Goal: Transaction & Acquisition: Purchase product/service

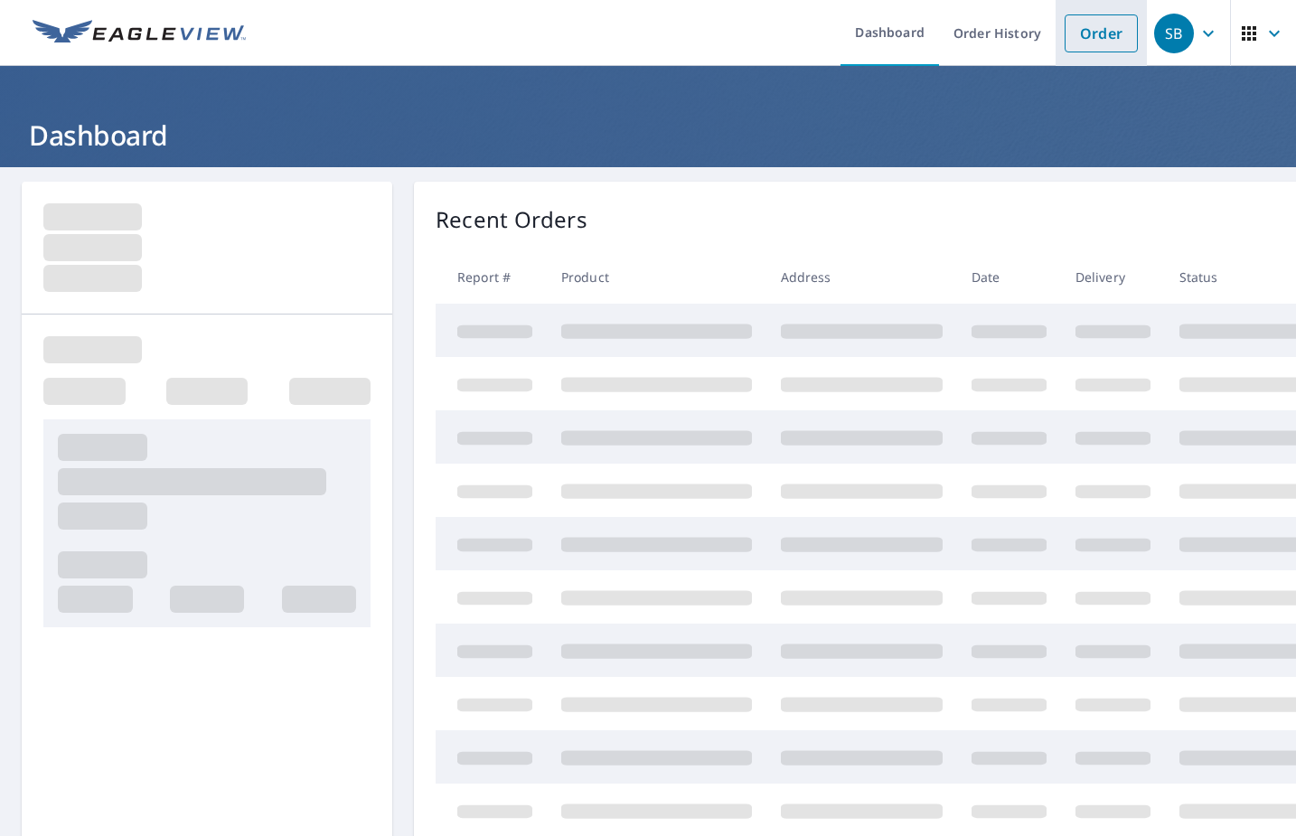
click at [1099, 30] on link "Order" at bounding box center [1101, 33] width 73 height 38
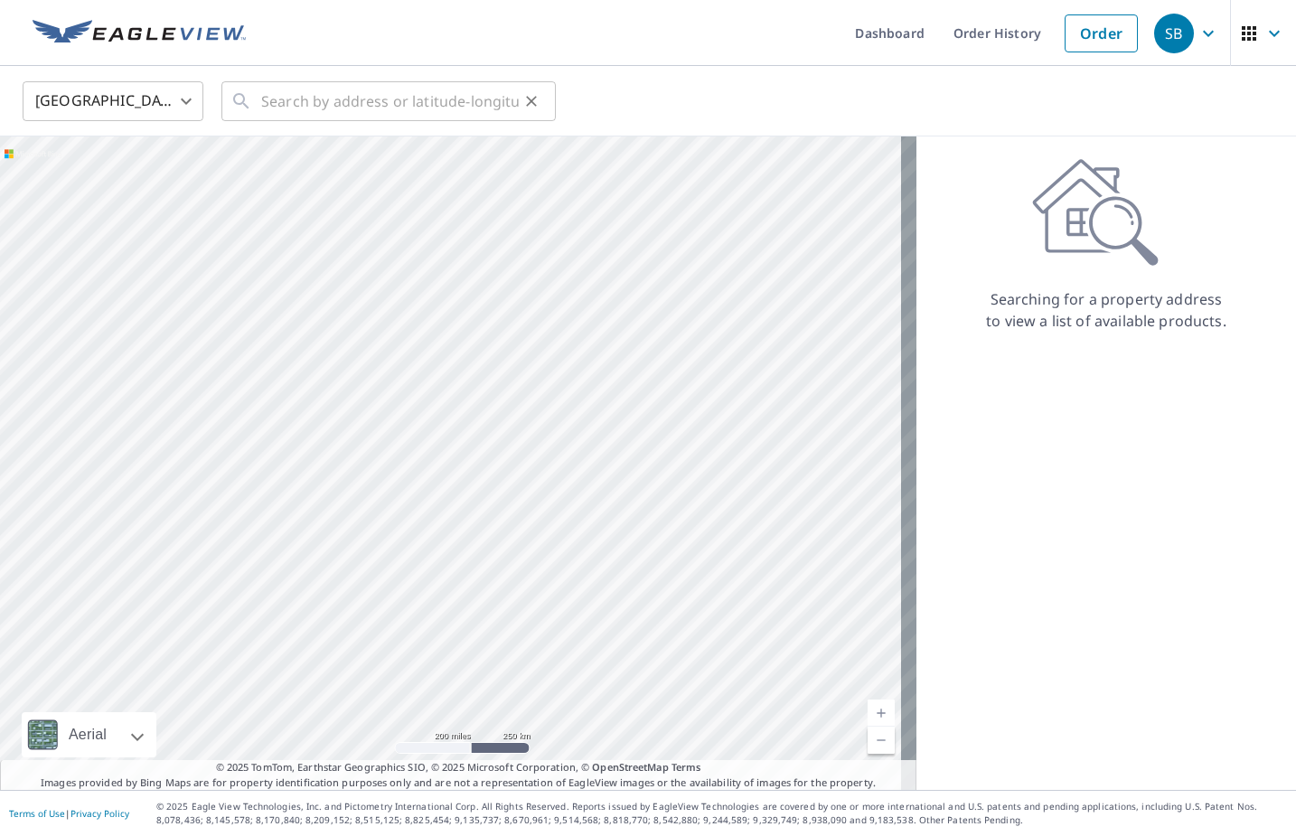
drag, startPoint x: 386, startPoint y: 69, endPoint x: 376, endPoint y: 84, distance: 18.3
click at [376, 83] on div "United States [GEOGRAPHIC_DATA] ​ ​" at bounding box center [648, 101] width 1296 height 70
click at [374, 89] on input "text" at bounding box center [390, 101] width 258 height 51
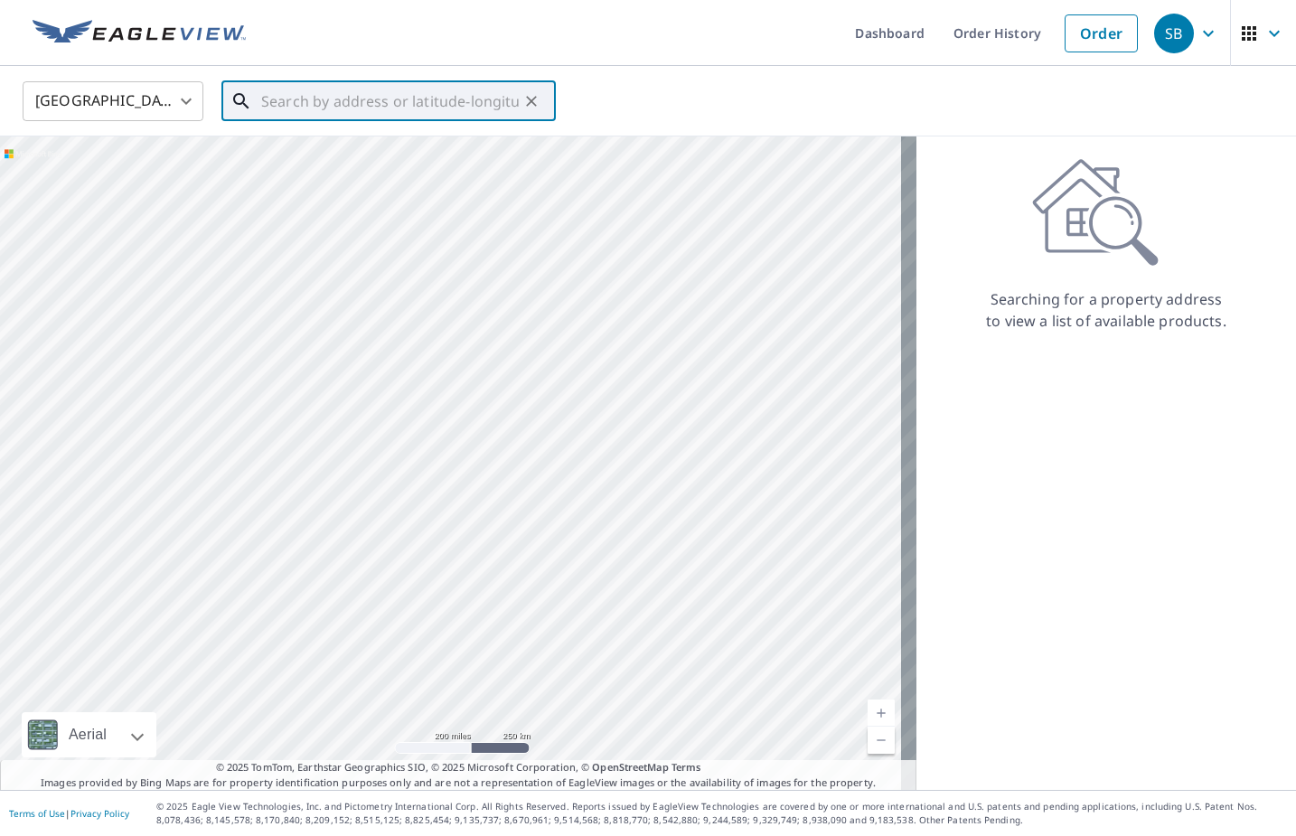
paste input "[STREET_ADDRESS]"
click at [442, 183] on li "[STREET_ADDRESS][PERSON_NAME]" at bounding box center [388, 162] width 334 height 61
type input "[STREET_ADDRESS][PERSON_NAME]"
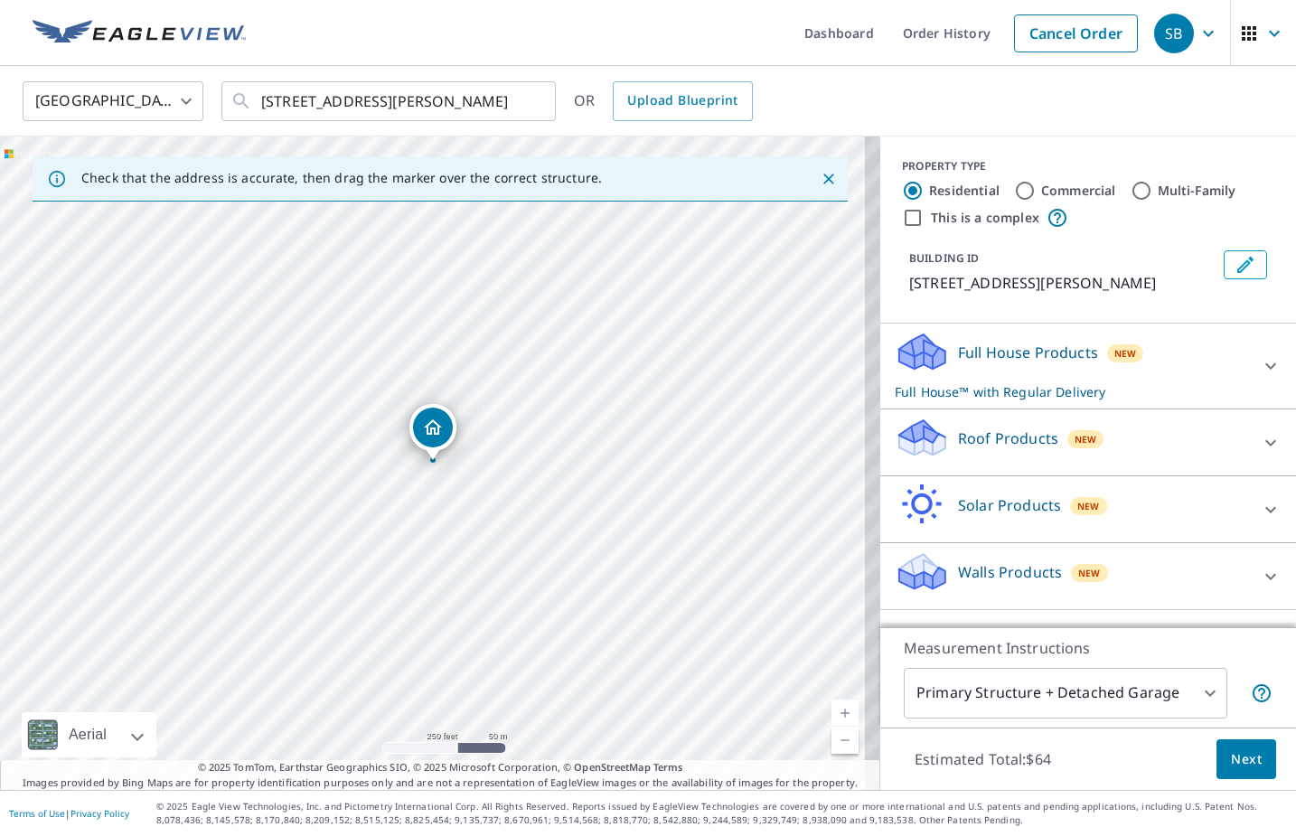
click at [1100, 476] on div "Roof Products New Premium $32 Gutter $9.9 Bid Perfect™ $14.85" at bounding box center [1088, 442] width 416 height 67
click at [926, 443] on icon at bounding box center [922, 431] width 46 height 23
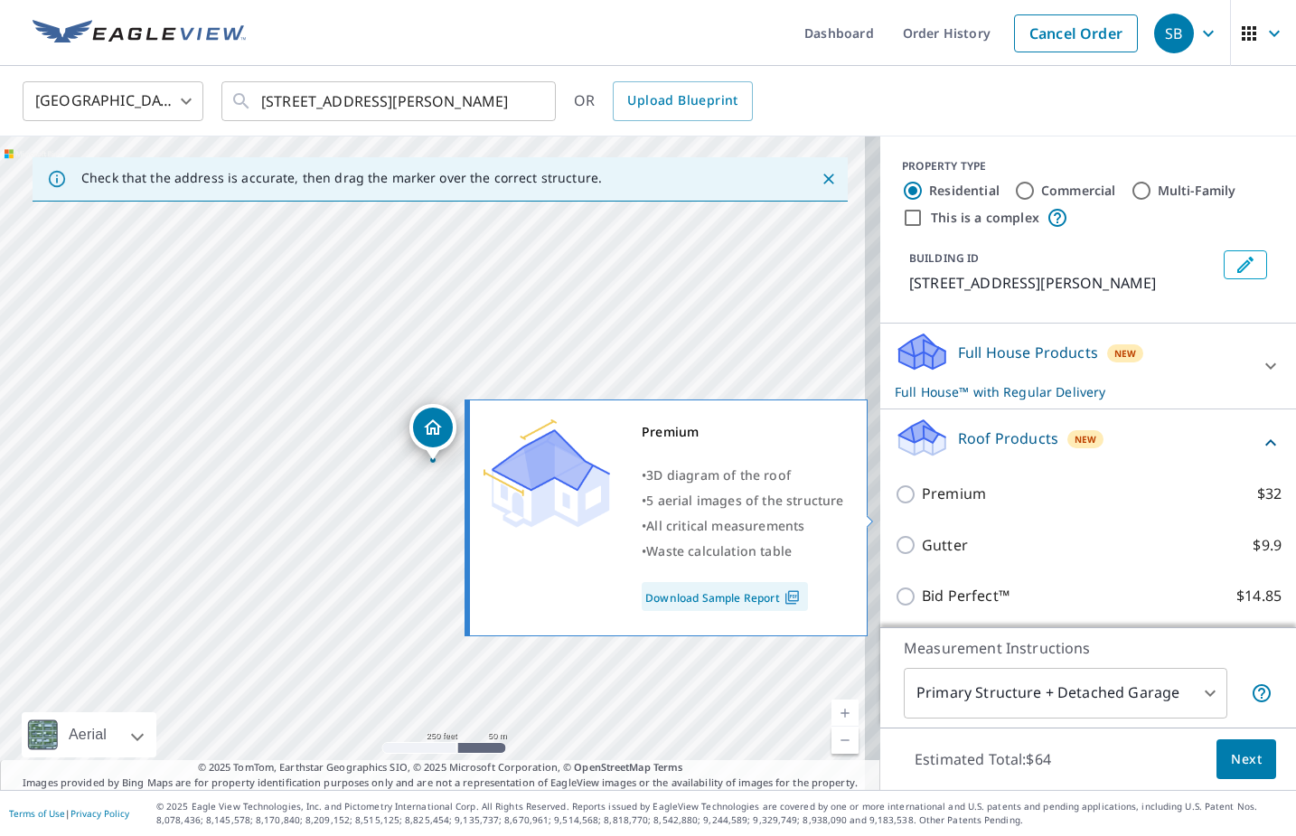
click at [922, 505] on p "Premium" at bounding box center [954, 494] width 64 height 23
click at [906, 505] on input "Premium $32" at bounding box center [908, 494] width 27 height 22
checkbox input "true"
checkbox input "false"
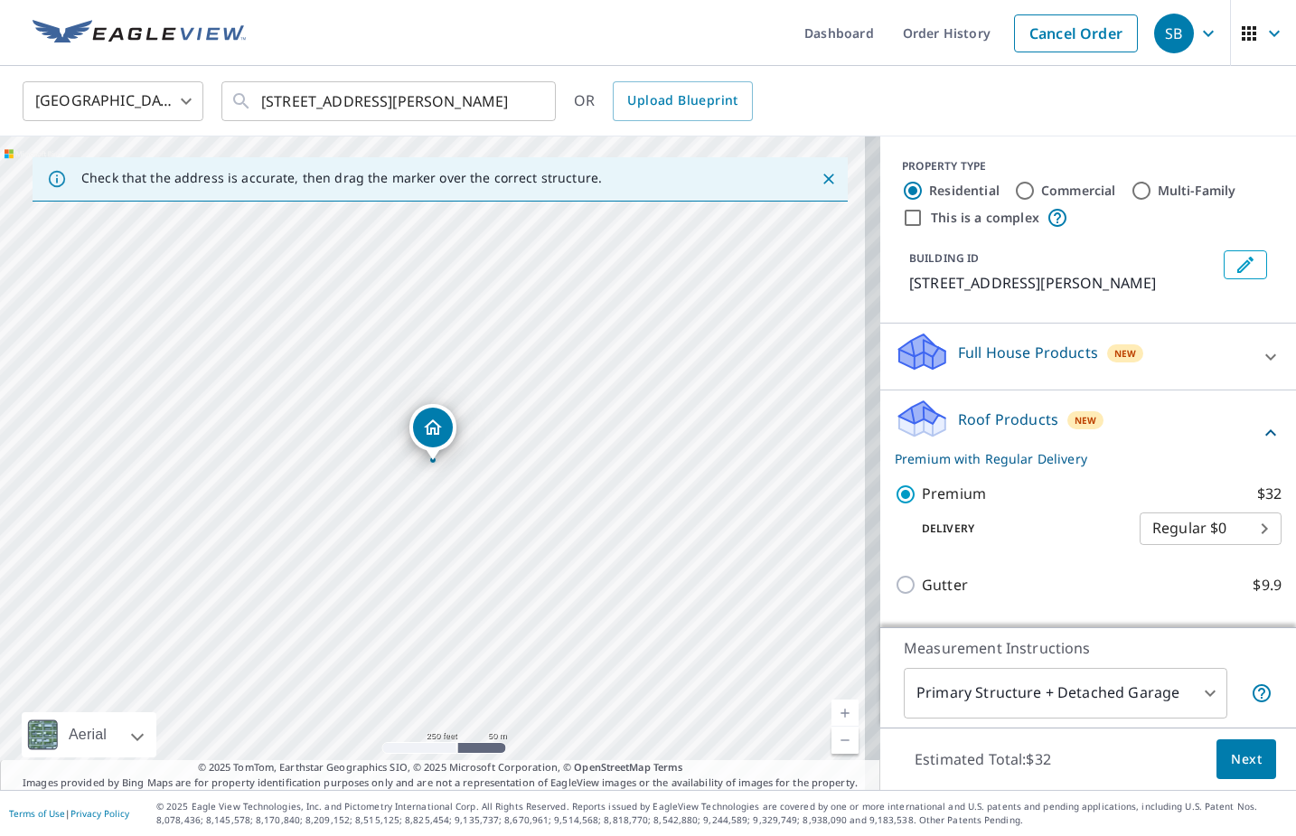
click at [1231, 763] on span "Next" at bounding box center [1246, 759] width 31 height 23
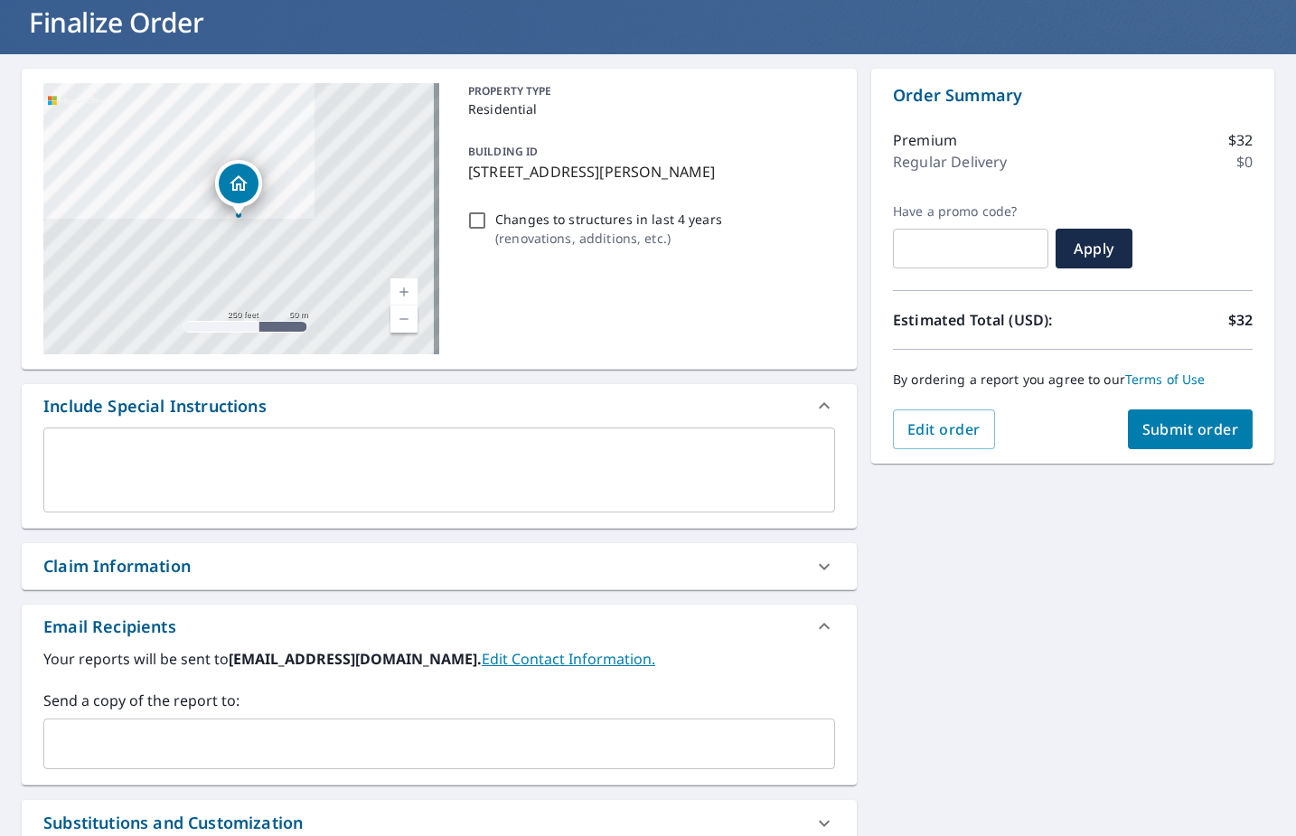
scroll to position [120, 0]
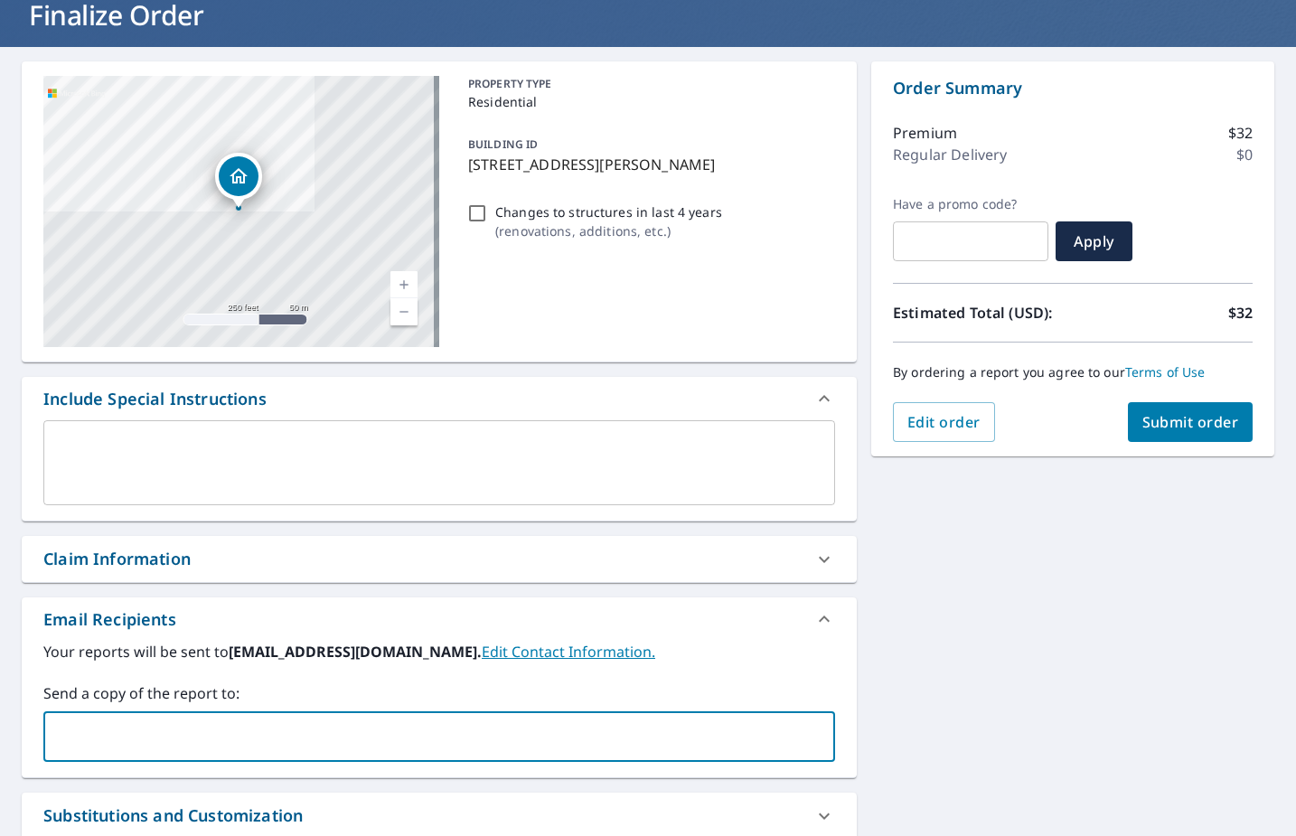
click at [218, 732] on input "text" at bounding box center [426, 736] width 748 height 34
paste input "[PERSON_NAME][EMAIL_ADDRESS][DOMAIN_NAME]"
type input "[PERSON_NAME][EMAIL_ADDRESS][DOMAIN_NAME]"
checkbox input "true"
click at [325, 754] on div "[PERSON_NAME][EMAIL_ADDRESS][DOMAIN_NAME] ​" at bounding box center [439, 736] width 792 height 51
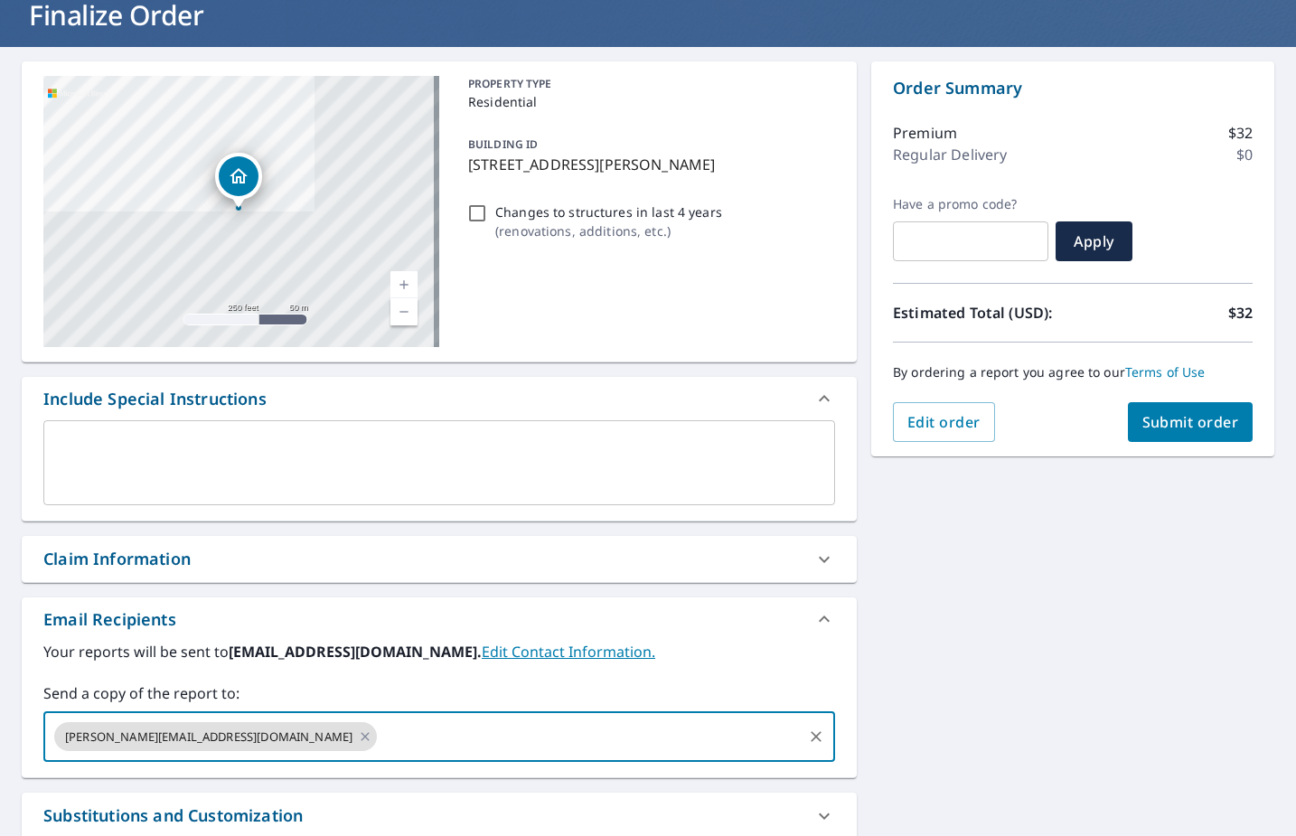
paste input "[PERSON_NAME][EMAIL_ADDRESS][PERSON_NAME][DOMAIN_NAME]"
type input "[PERSON_NAME][EMAIL_ADDRESS][PERSON_NAME][DOMAIN_NAME]"
click at [1047, 653] on div "[STREET_ADDRESS][PERSON_NAME] Aerial Road A standard road map Aerial A detailed…" at bounding box center [648, 509] width 1296 height 925
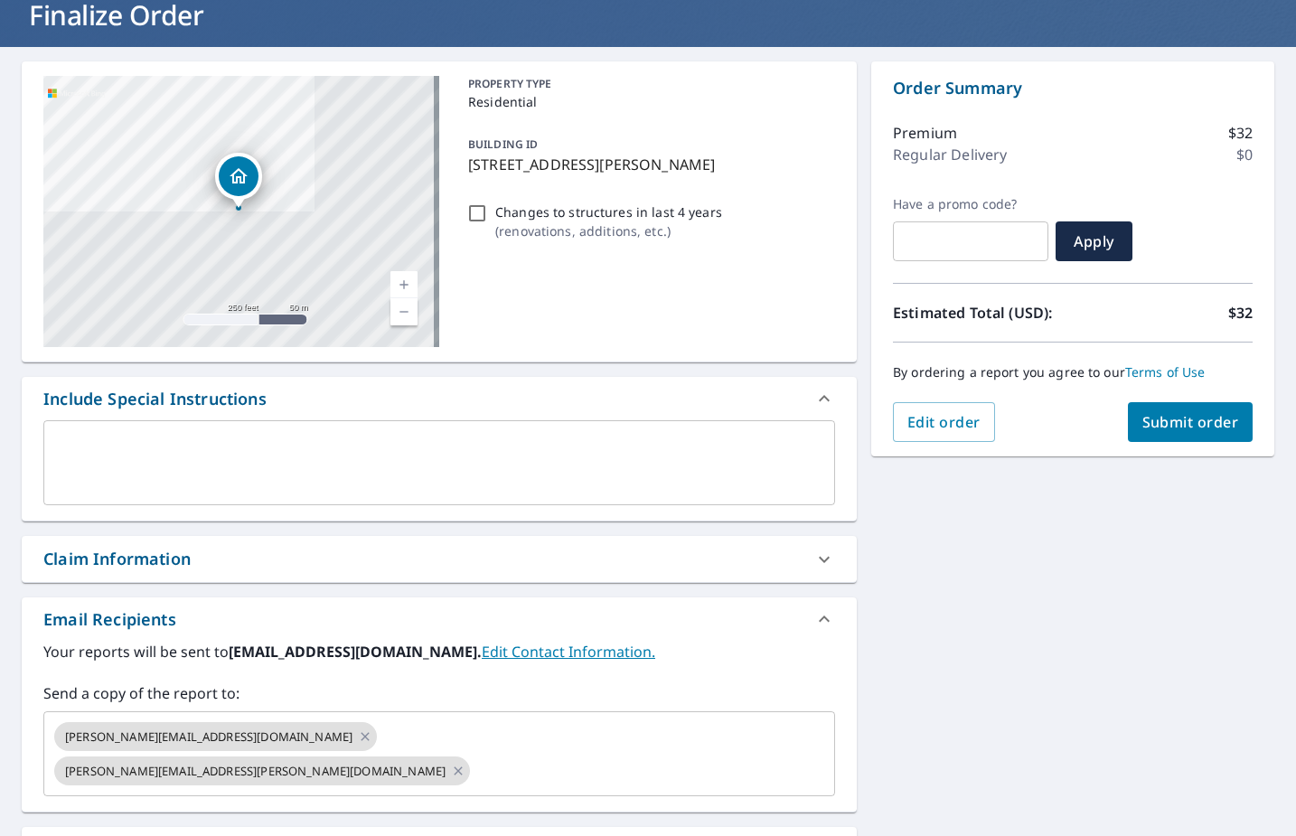
click at [1154, 411] on button "Submit order" at bounding box center [1191, 422] width 126 height 40
checkbox input "true"
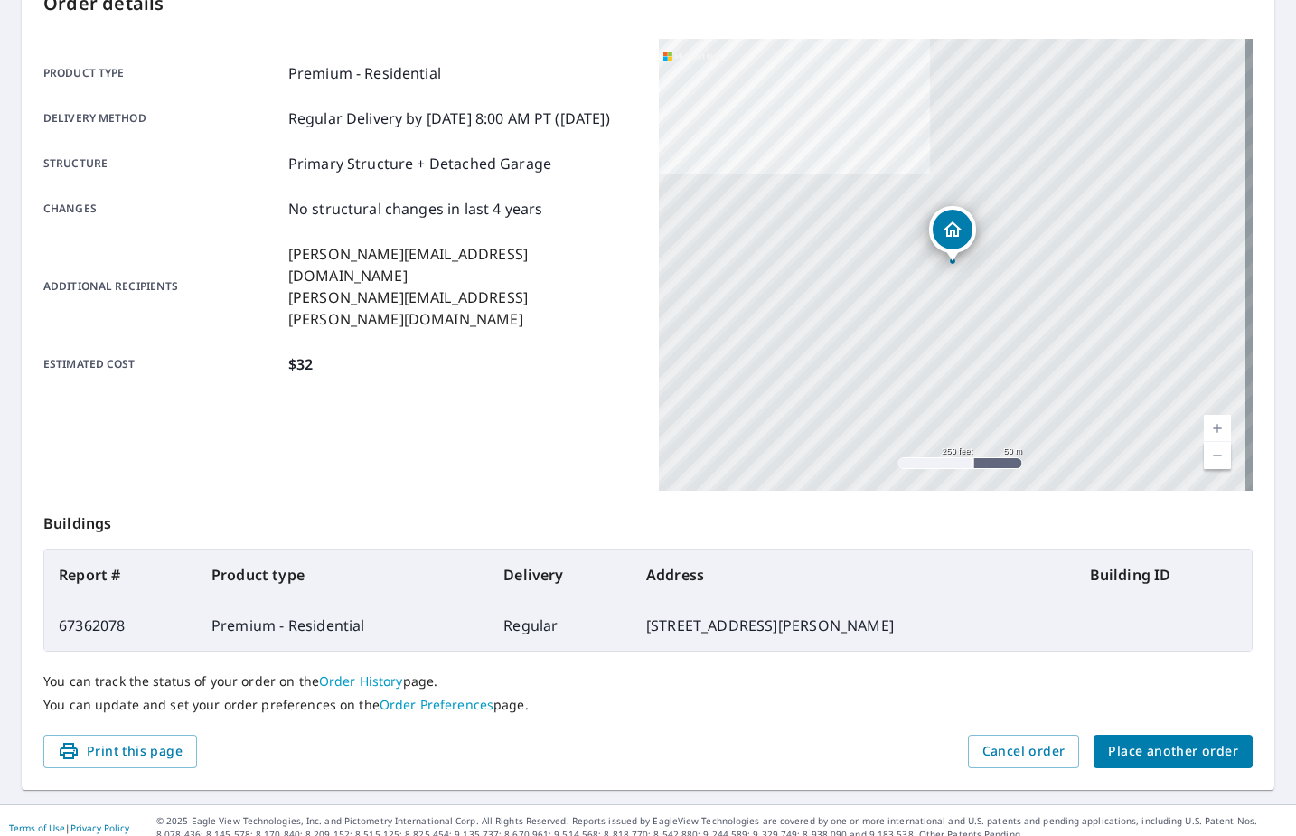
scroll to position [228, 0]
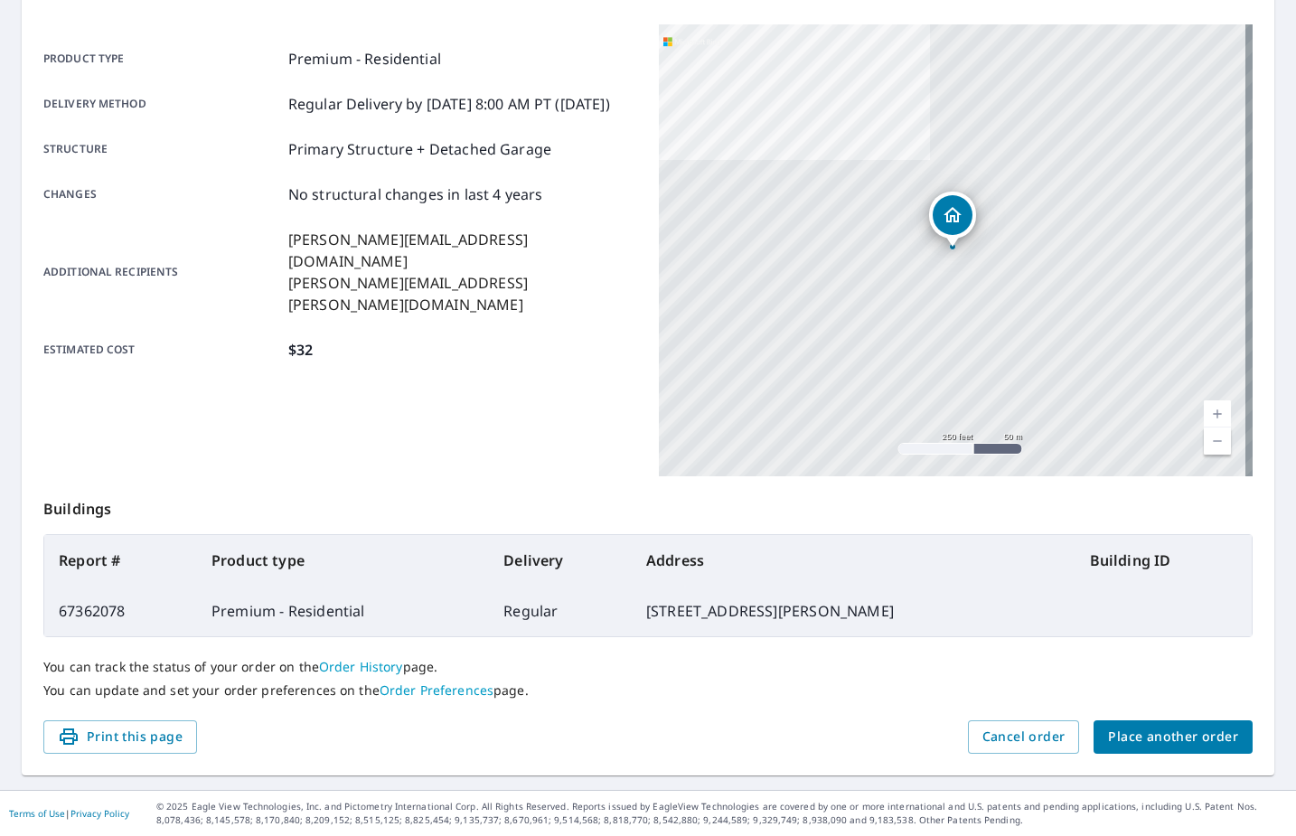
click at [1133, 738] on span "Place another order" at bounding box center [1173, 737] width 130 height 23
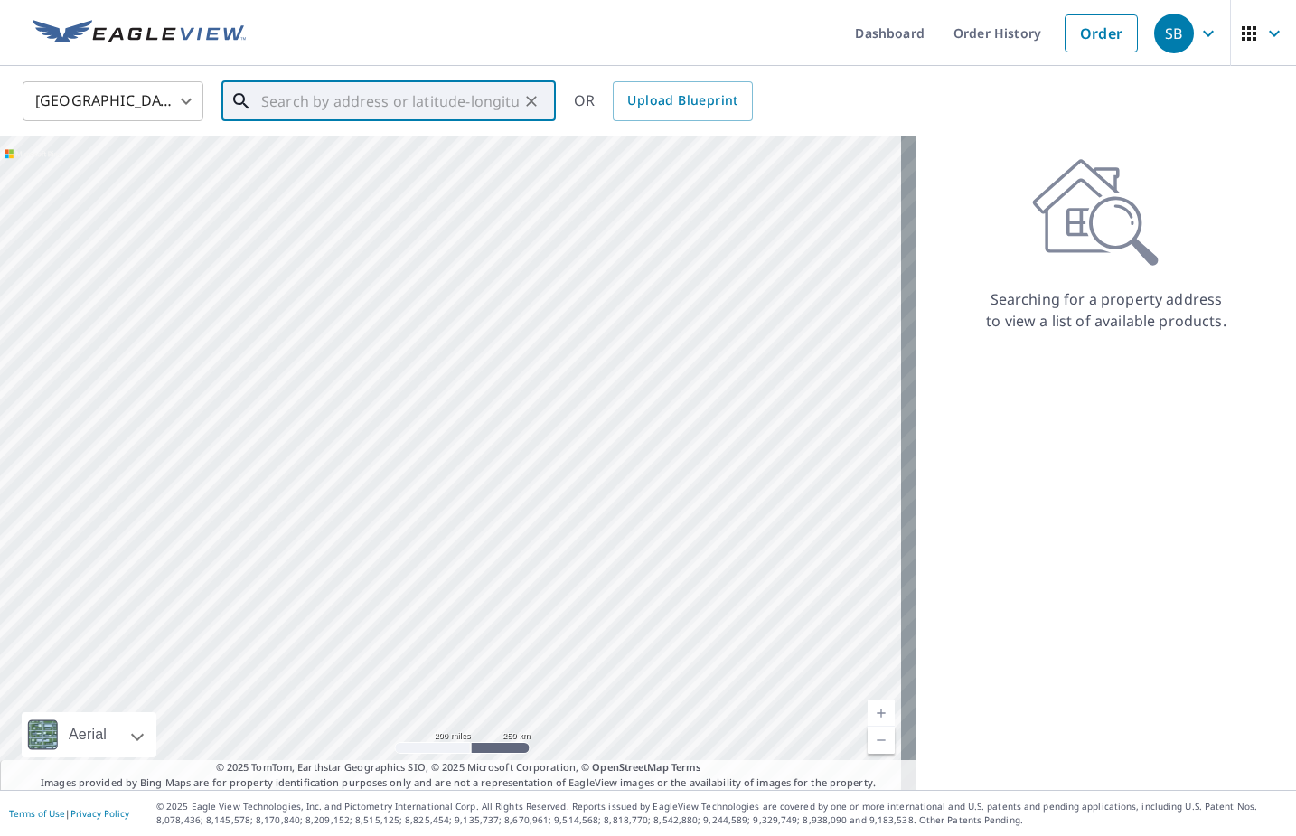
click at [364, 91] on input "text" at bounding box center [390, 101] width 258 height 51
paste input "[STREET_ADDRESS]"
click at [406, 177] on p "[GEOGRAPHIC_DATA]" at bounding box center [400, 173] width 284 height 18
type input "[STREET_ADDRESS]"
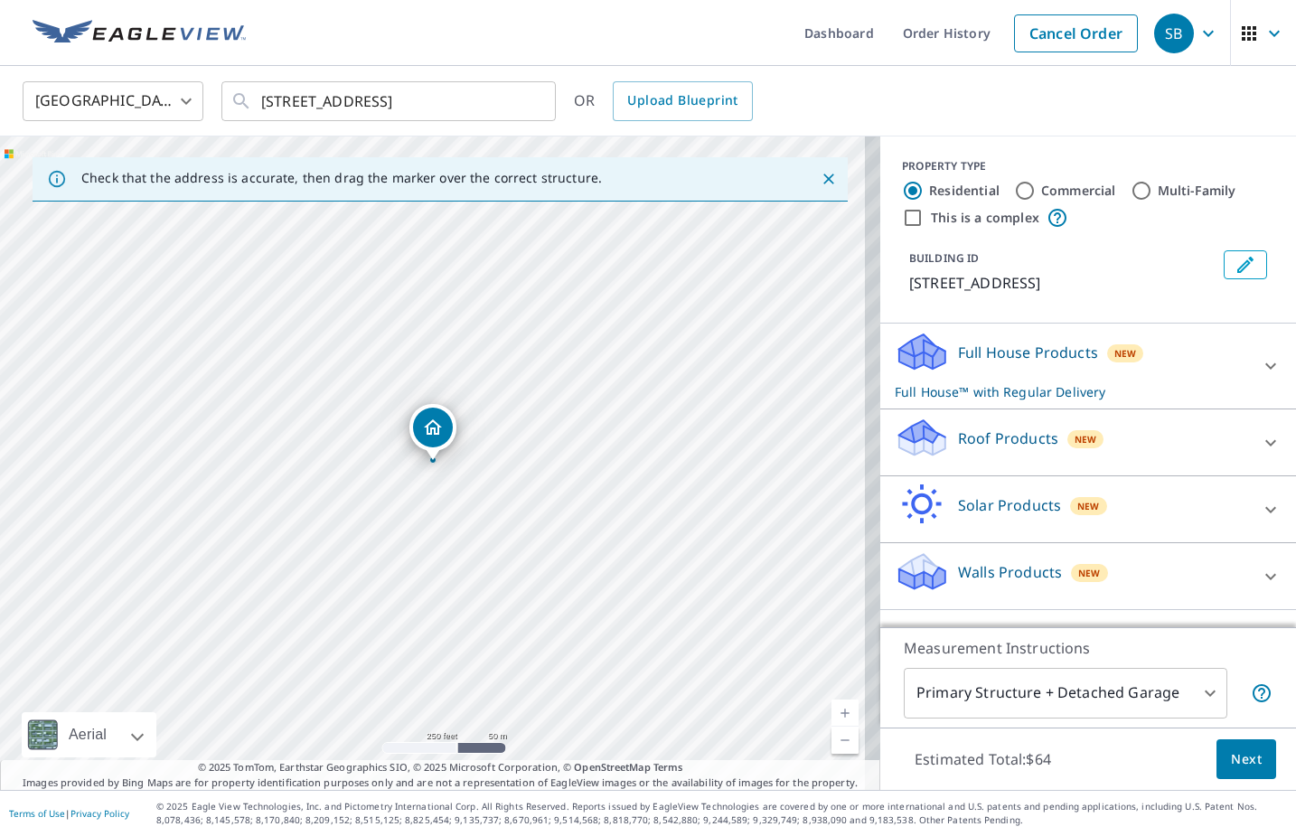
click at [936, 452] on div "Roof Products New" at bounding box center [1072, 443] width 354 height 52
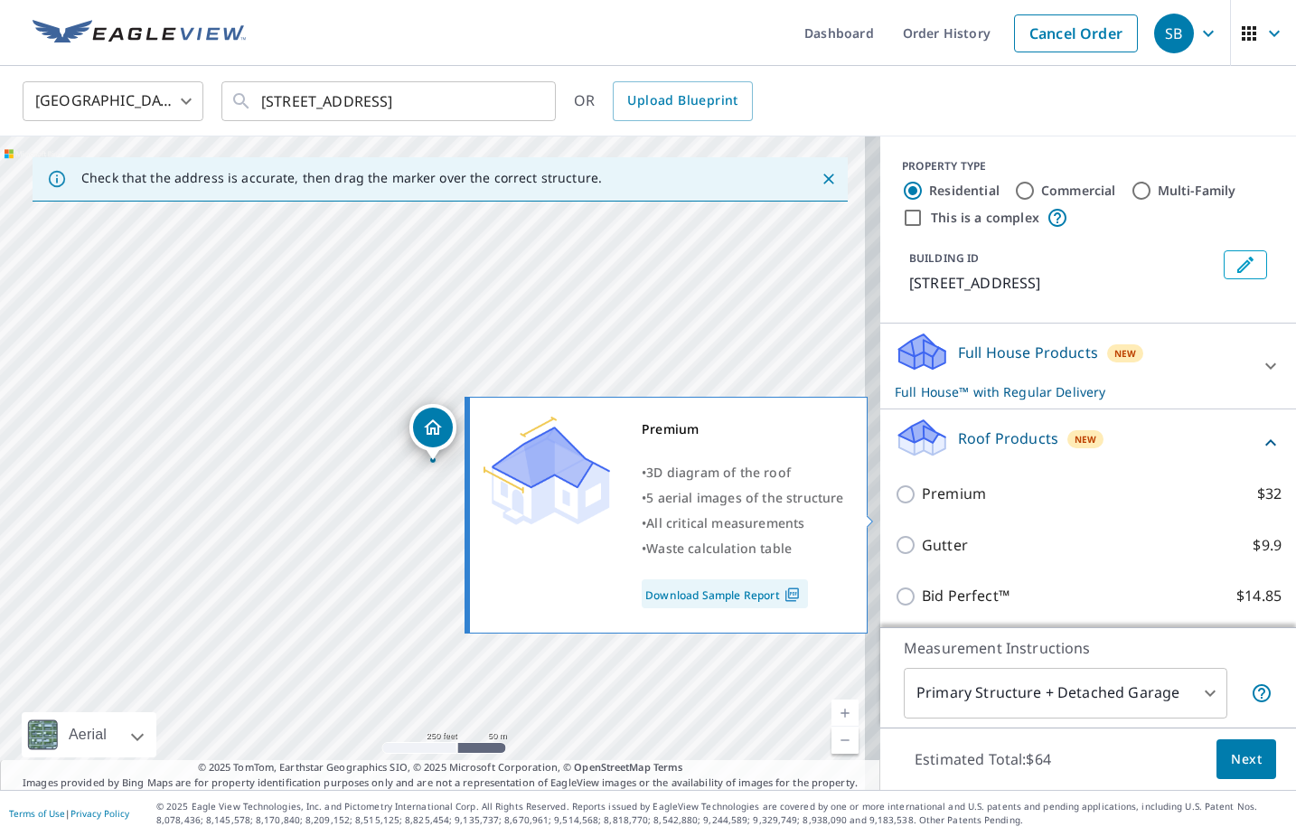
click at [930, 505] on p "Premium" at bounding box center [954, 494] width 64 height 23
click at [922, 505] on input "Premium $32" at bounding box center [908, 494] width 27 height 22
checkbox input "true"
checkbox input "false"
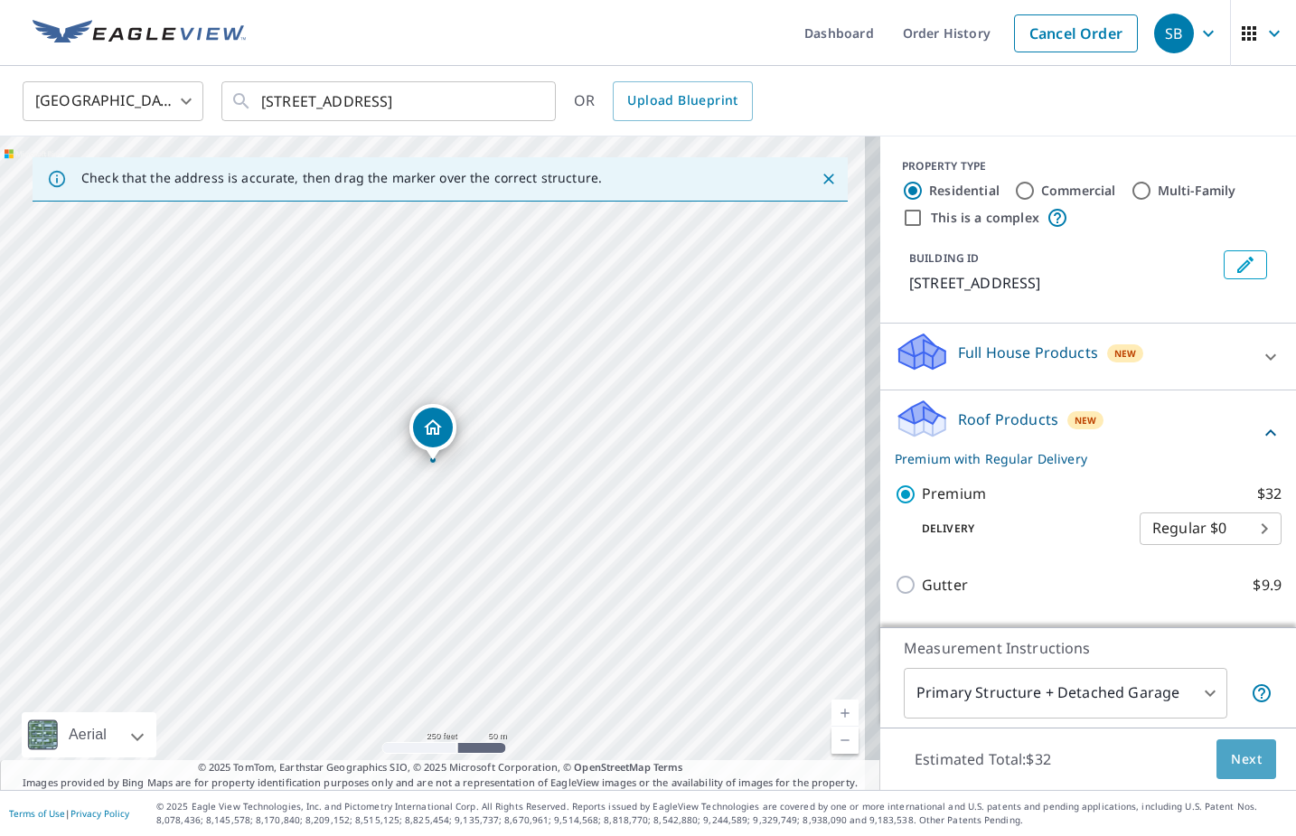
click at [1254, 766] on button "Next" at bounding box center [1246, 759] width 60 height 41
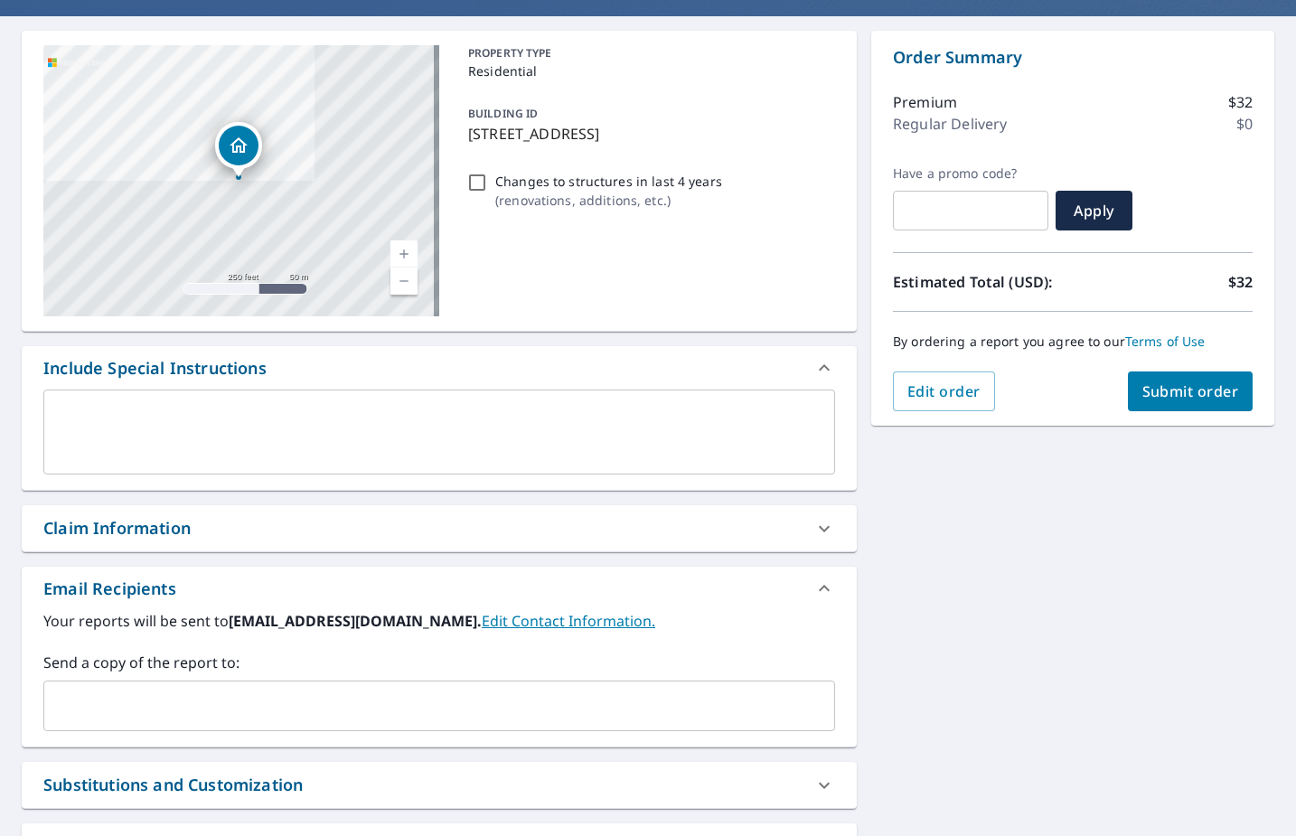
scroll to position [181, 0]
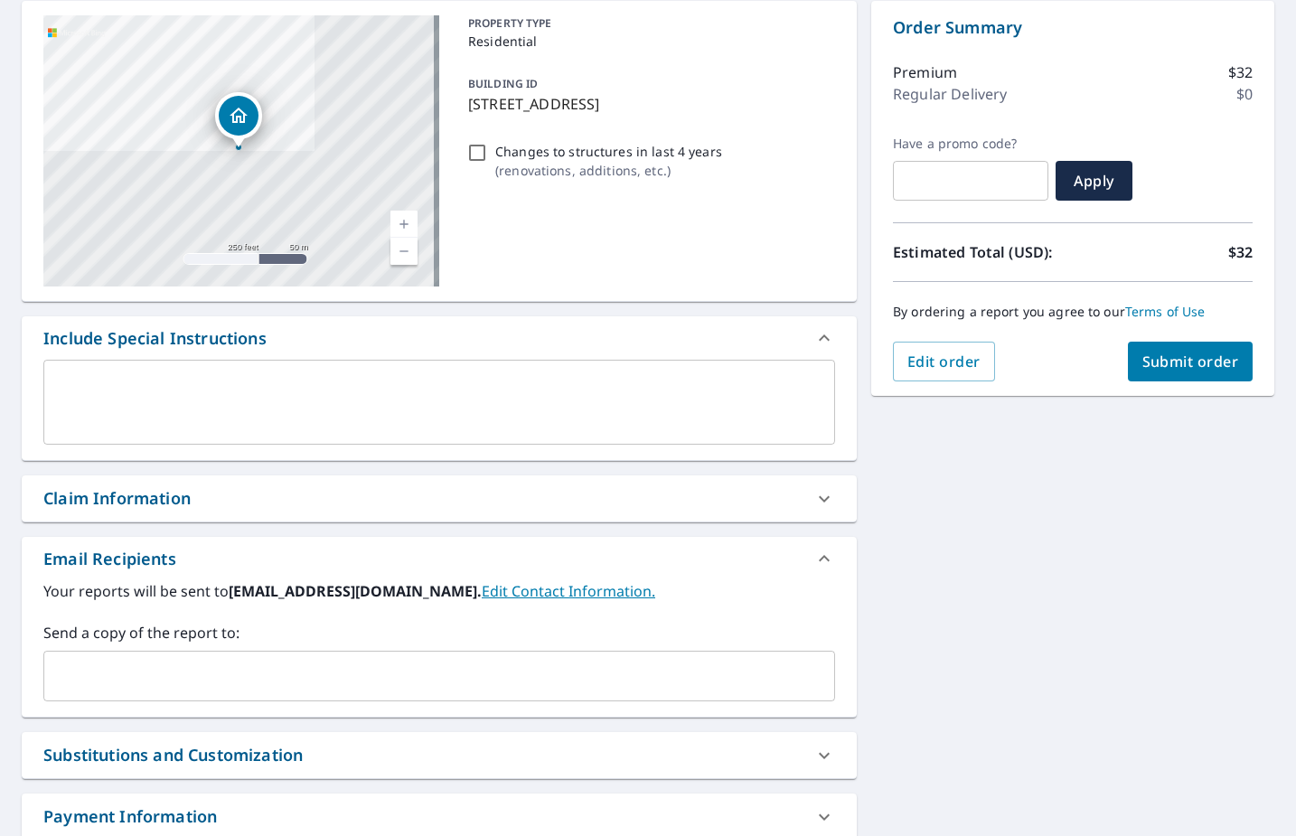
click at [449, 679] on input "text" at bounding box center [426, 676] width 748 height 34
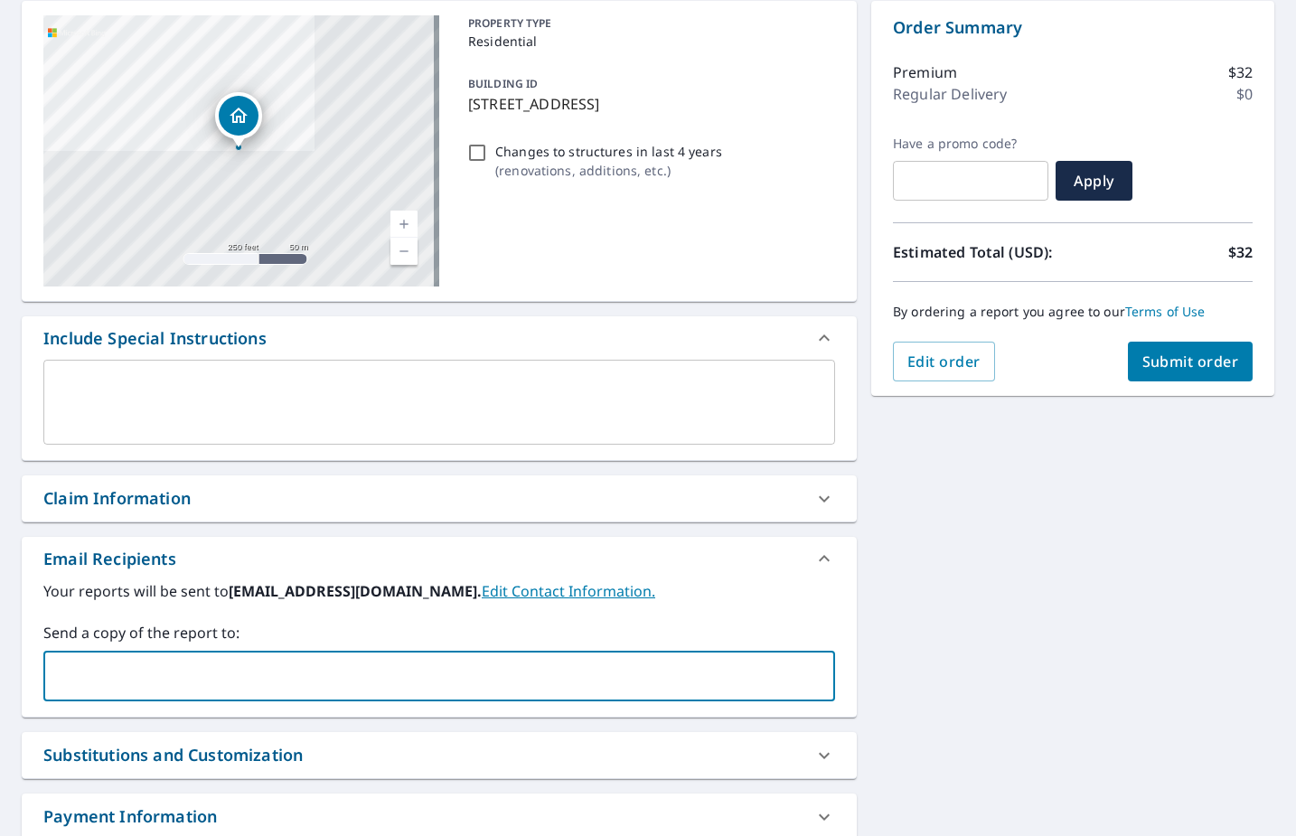
paste input "[PERSON_NAME][EMAIL_ADDRESS][DOMAIN_NAME]"
type input "[PERSON_NAME][EMAIL_ADDRESS][DOMAIN_NAME]"
checkbox input "true"
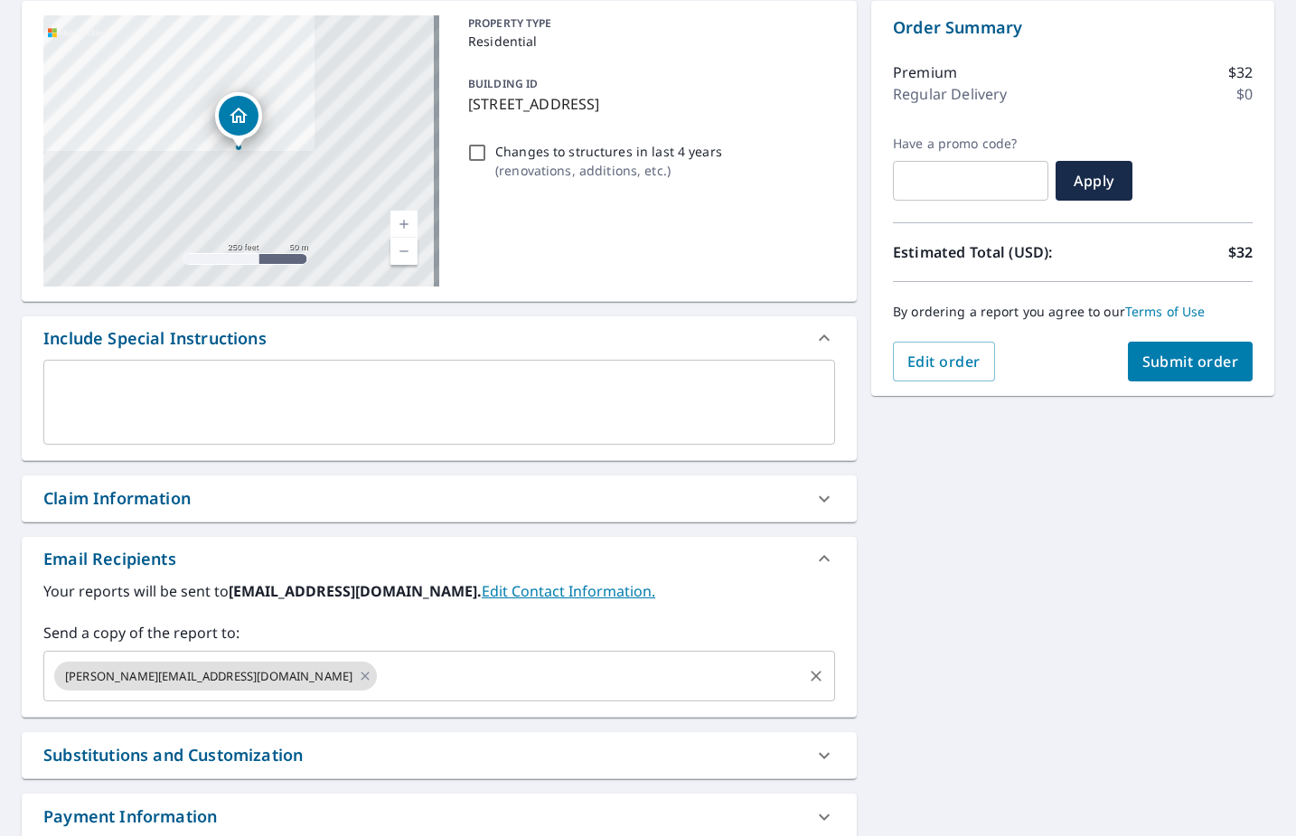
click at [476, 673] on input "text" at bounding box center [590, 676] width 420 height 34
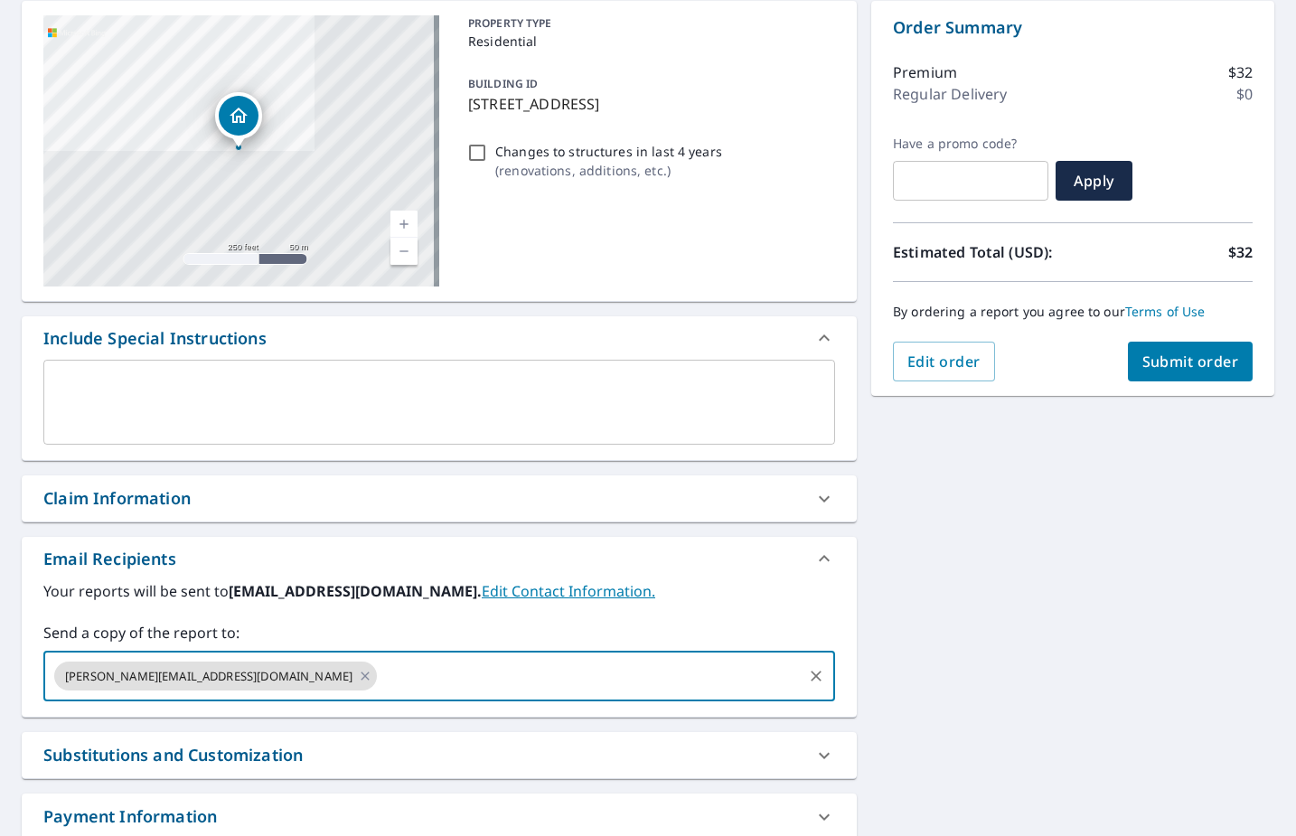
paste input "[PERSON_NAME][EMAIL_ADDRESS][PERSON_NAME][DOMAIN_NAME]"
type input "[PERSON_NAME][EMAIL_ADDRESS][PERSON_NAME][DOMAIN_NAME]"
checkbox input "true"
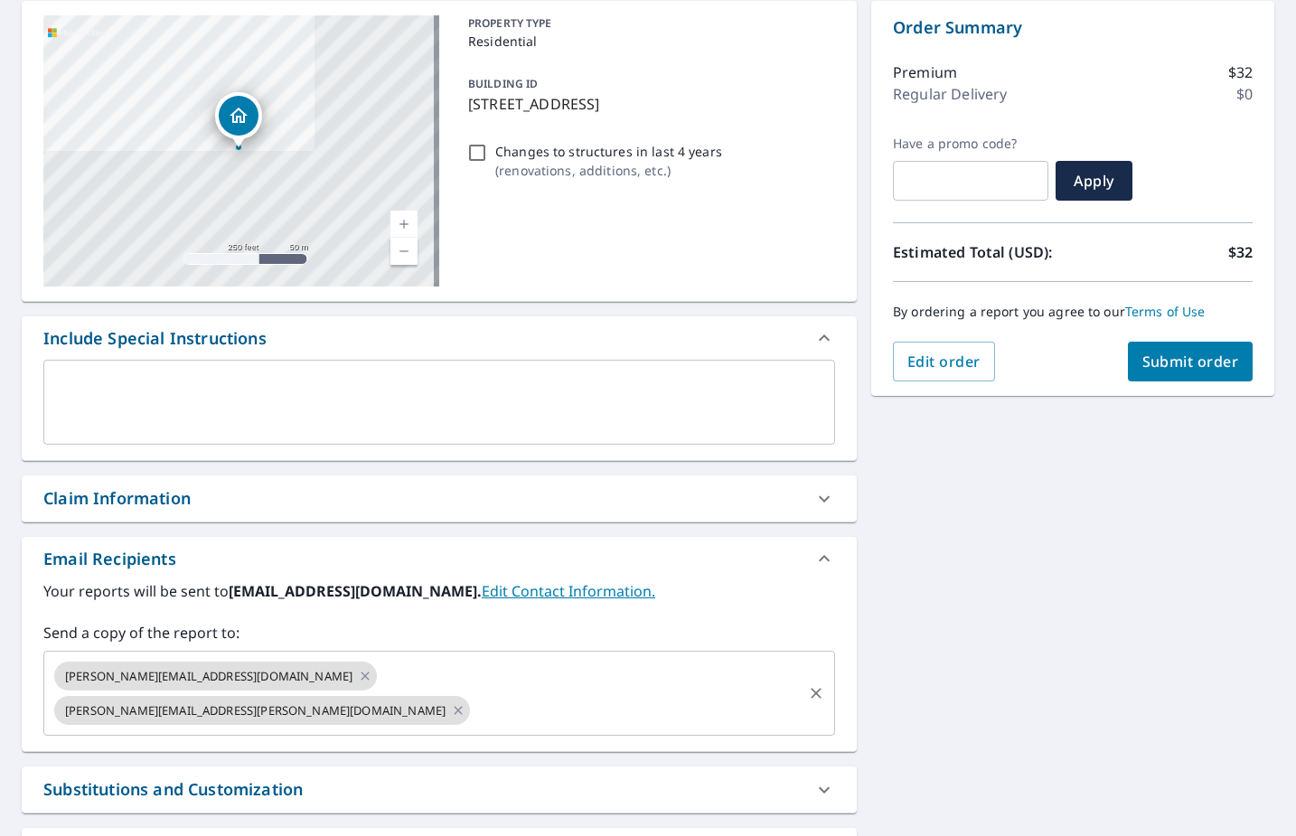
click at [529, 657] on div "[PERSON_NAME][EMAIL_ADDRESS][DOMAIN_NAME] [PERSON_NAME][EMAIL_ADDRESS][PERSON_N…" at bounding box center [439, 693] width 792 height 85
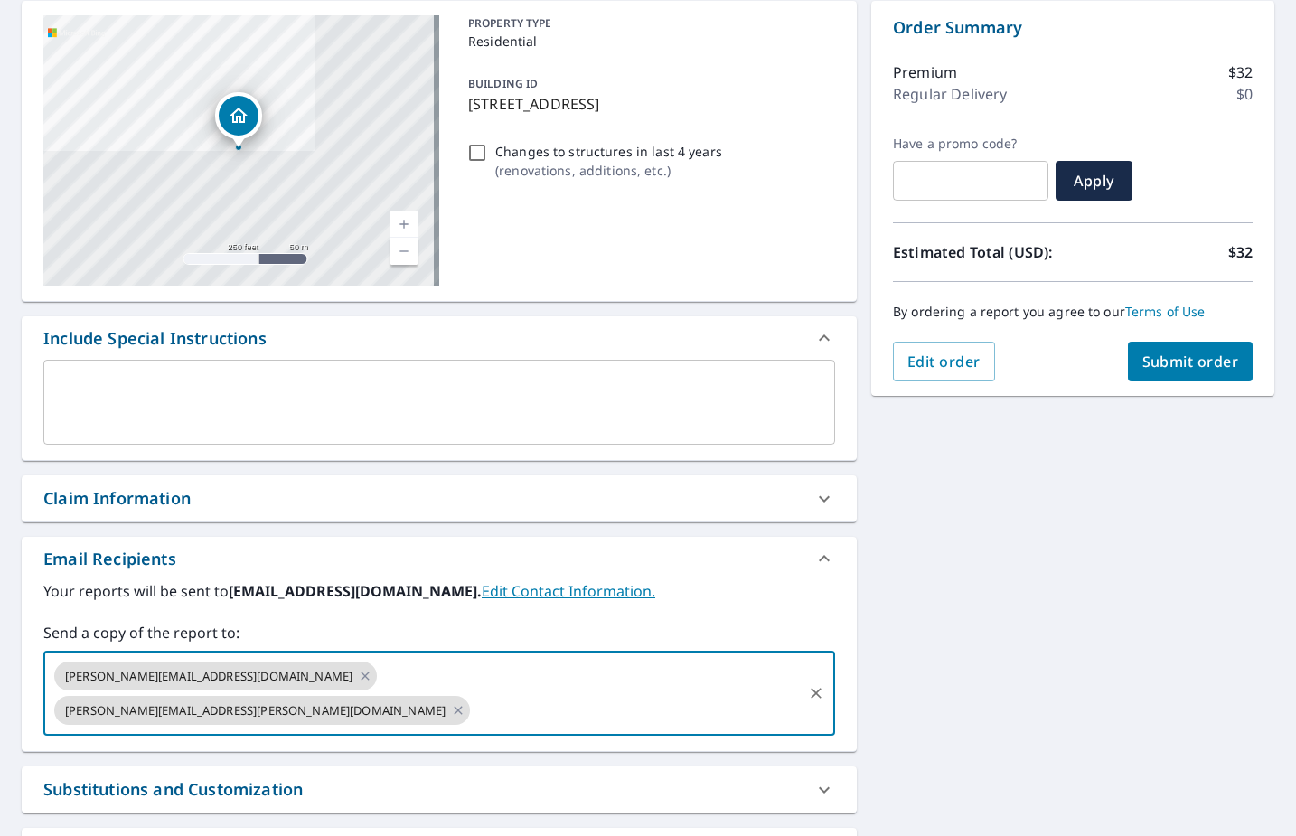
paste input "[PERSON_NAME][EMAIL_ADDRESS][DOMAIN_NAME]"
type input "[PERSON_NAME][EMAIL_ADDRESS][DOMAIN_NAME]"
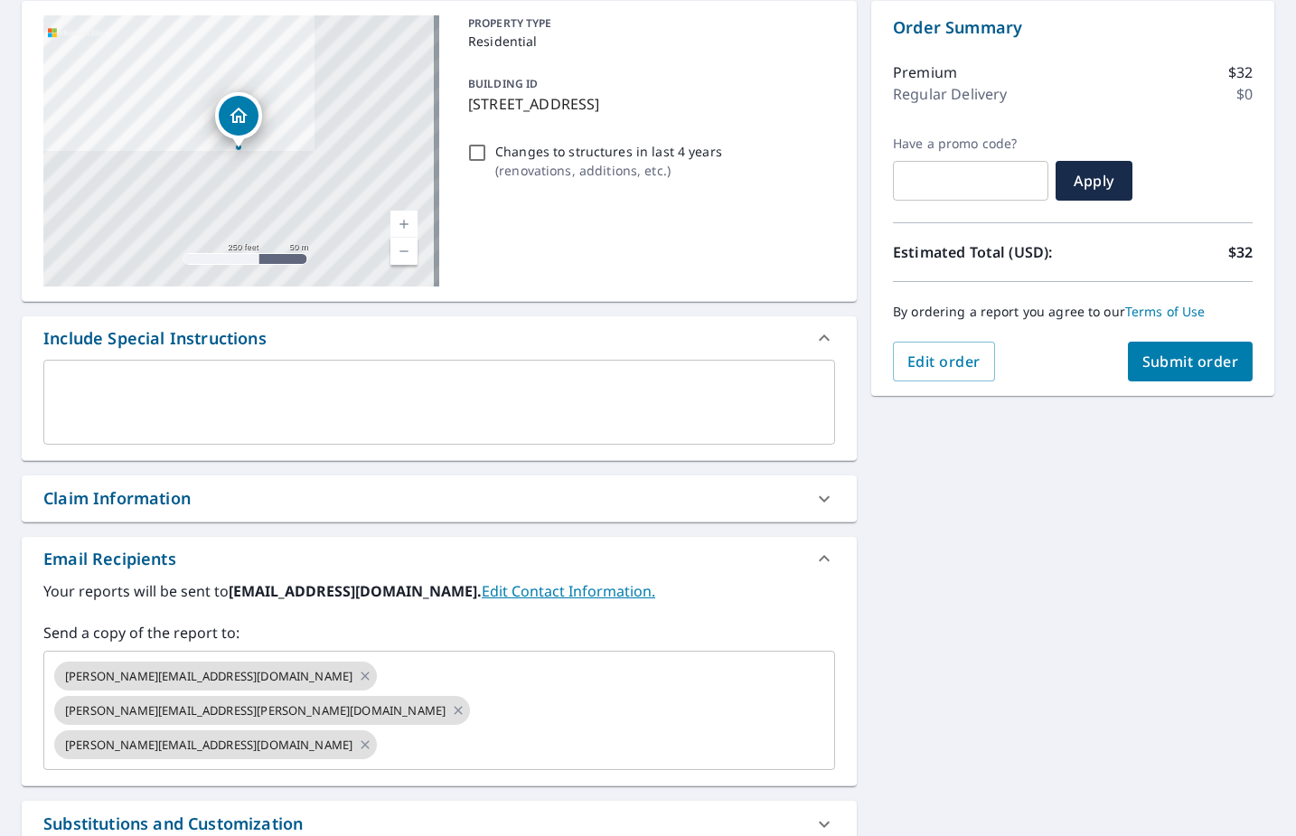
click at [1046, 603] on div "[STREET_ADDRESS] Aerial Road A standard road map Aerial A detailed look from ab…" at bounding box center [648, 482] width 1296 height 993
click at [1195, 372] on button "Submit order" at bounding box center [1191, 362] width 126 height 40
checkbox input "true"
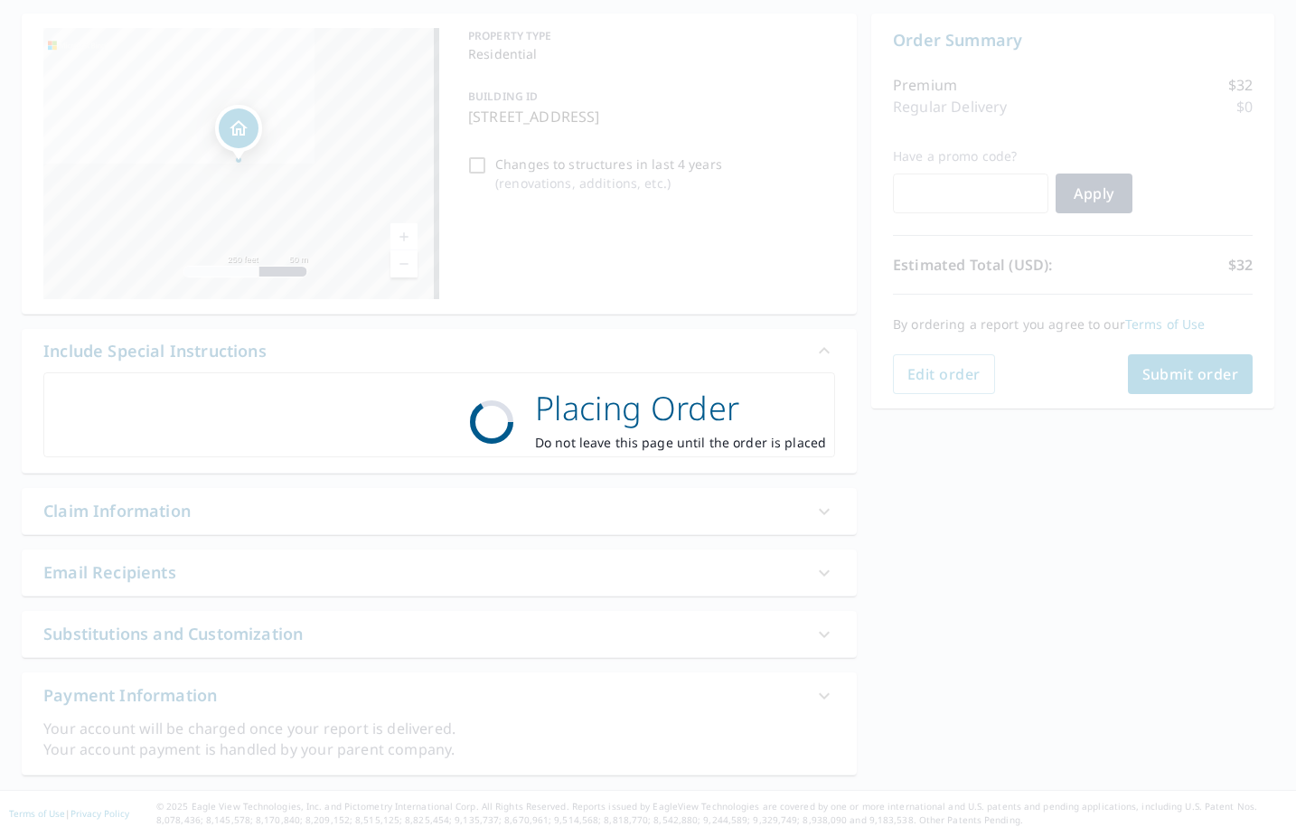
scroll to position [168, 0]
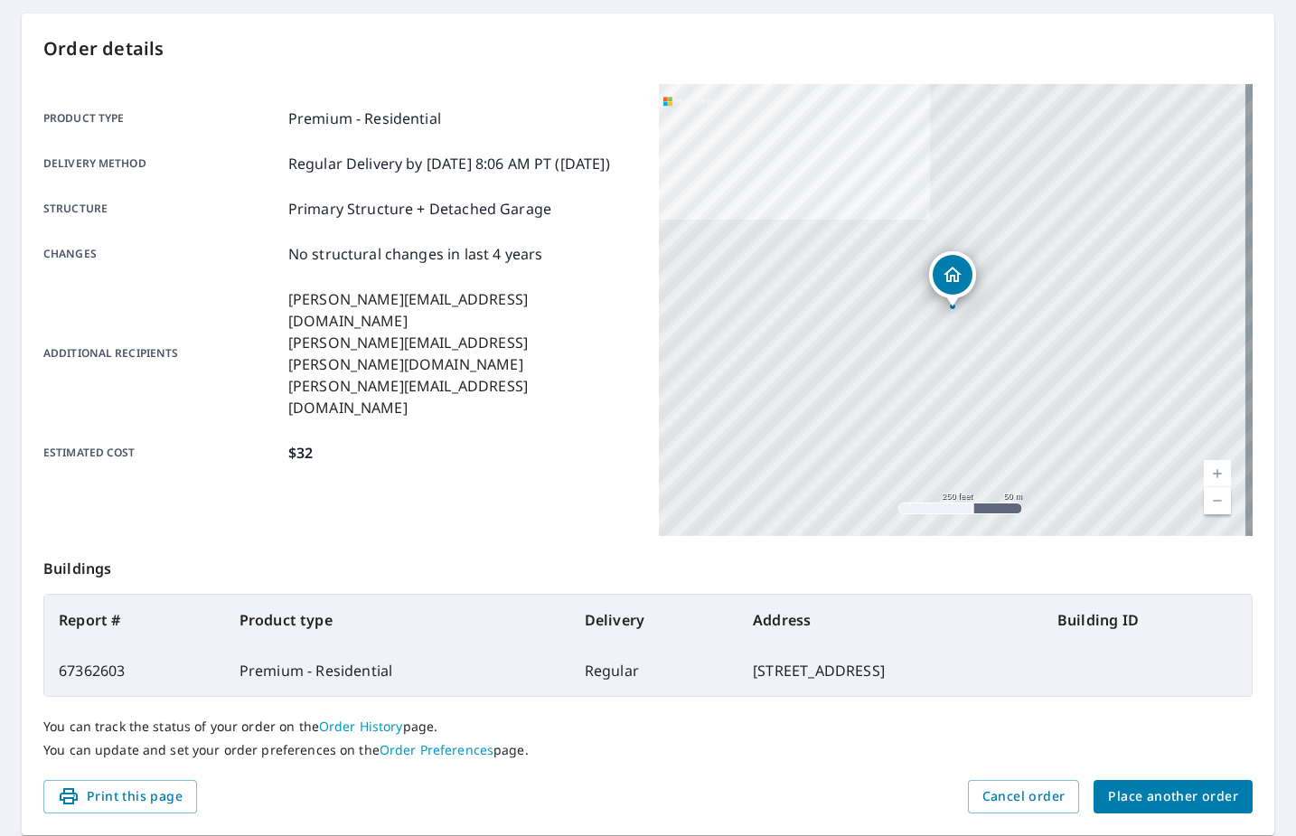
click at [1197, 804] on span "Place another order" at bounding box center [1173, 796] width 130 height 23
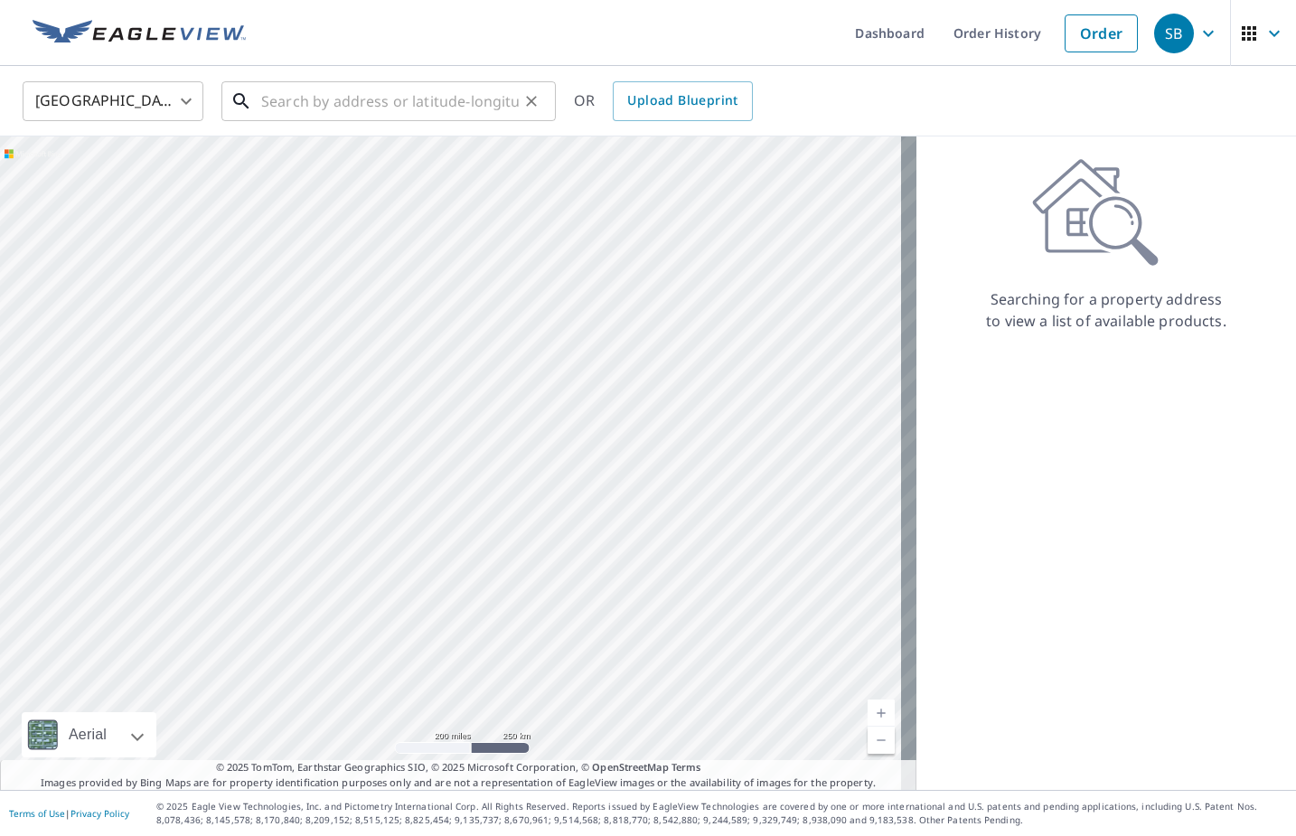
click at [380, 102] on input "text" at bounding box center [390, 101] width 258 height 51
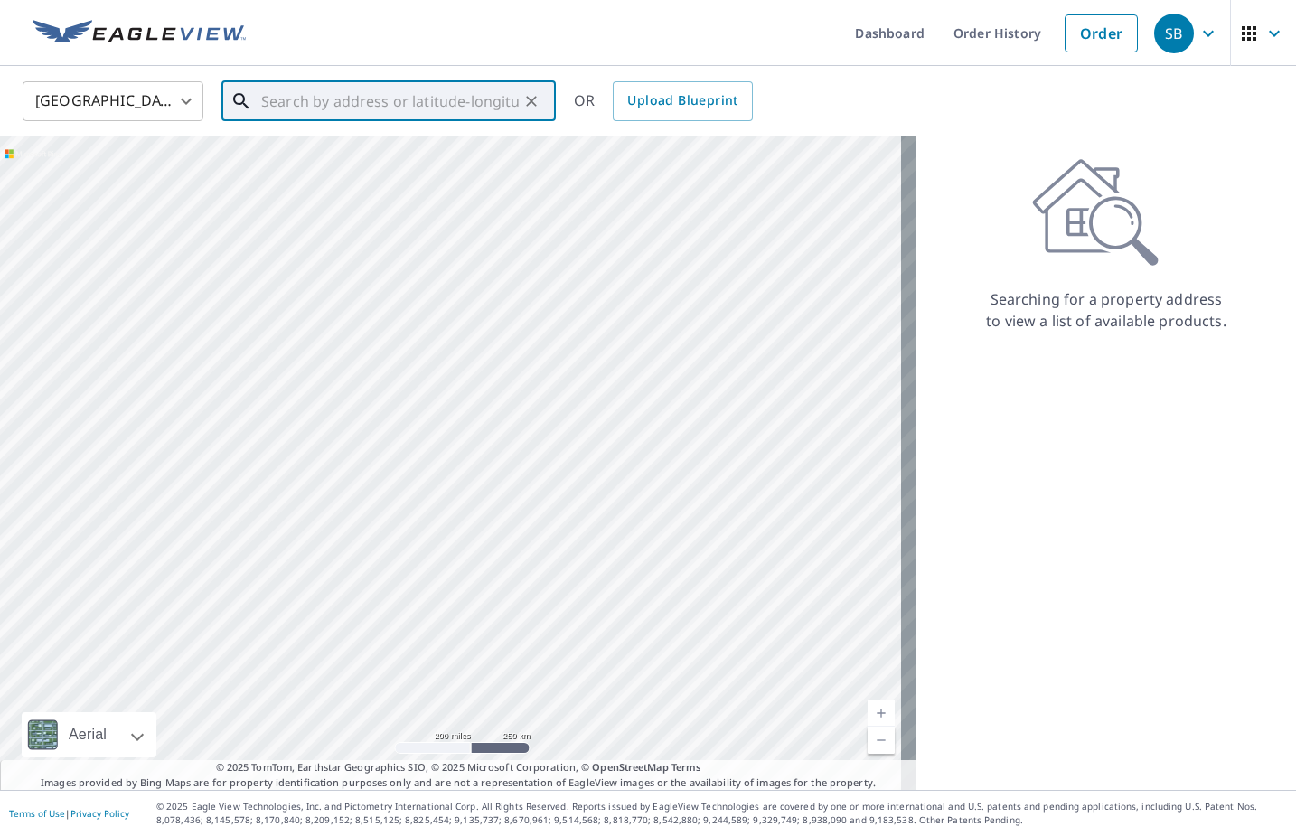
paste input "1845 Summerview Dr"
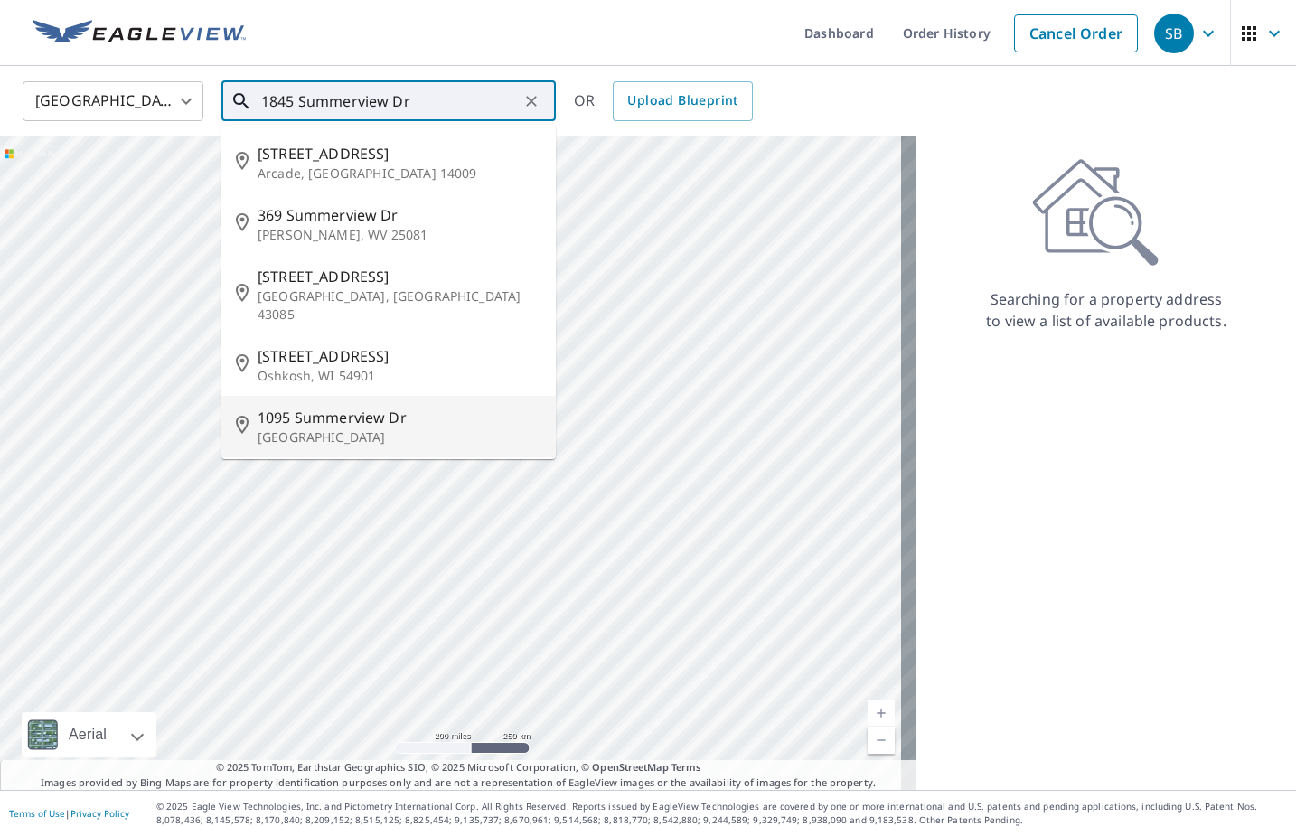
type input "1845 Summerview Dr"
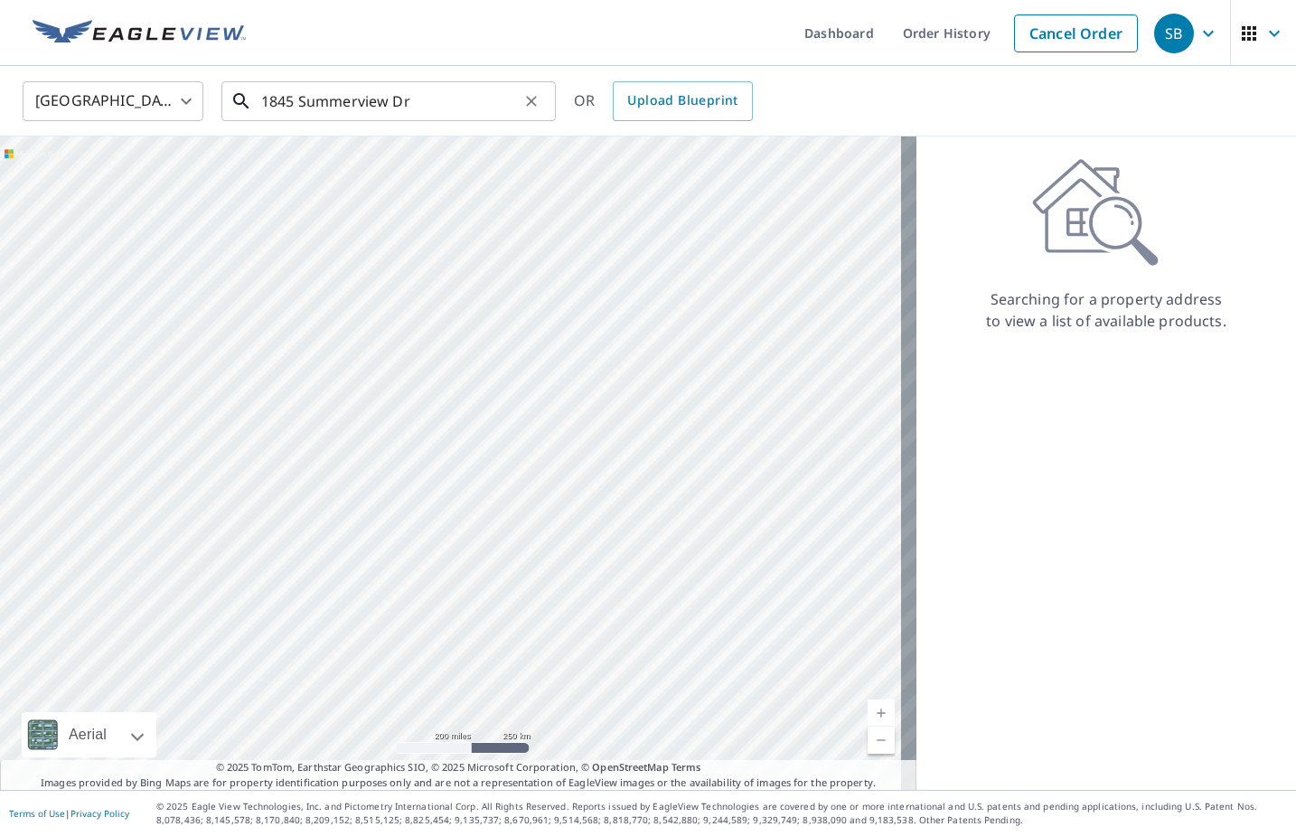
click at [390, 108] on input "1845 Summerview Dr" at bounding box center [390, 101] width 258 height 51
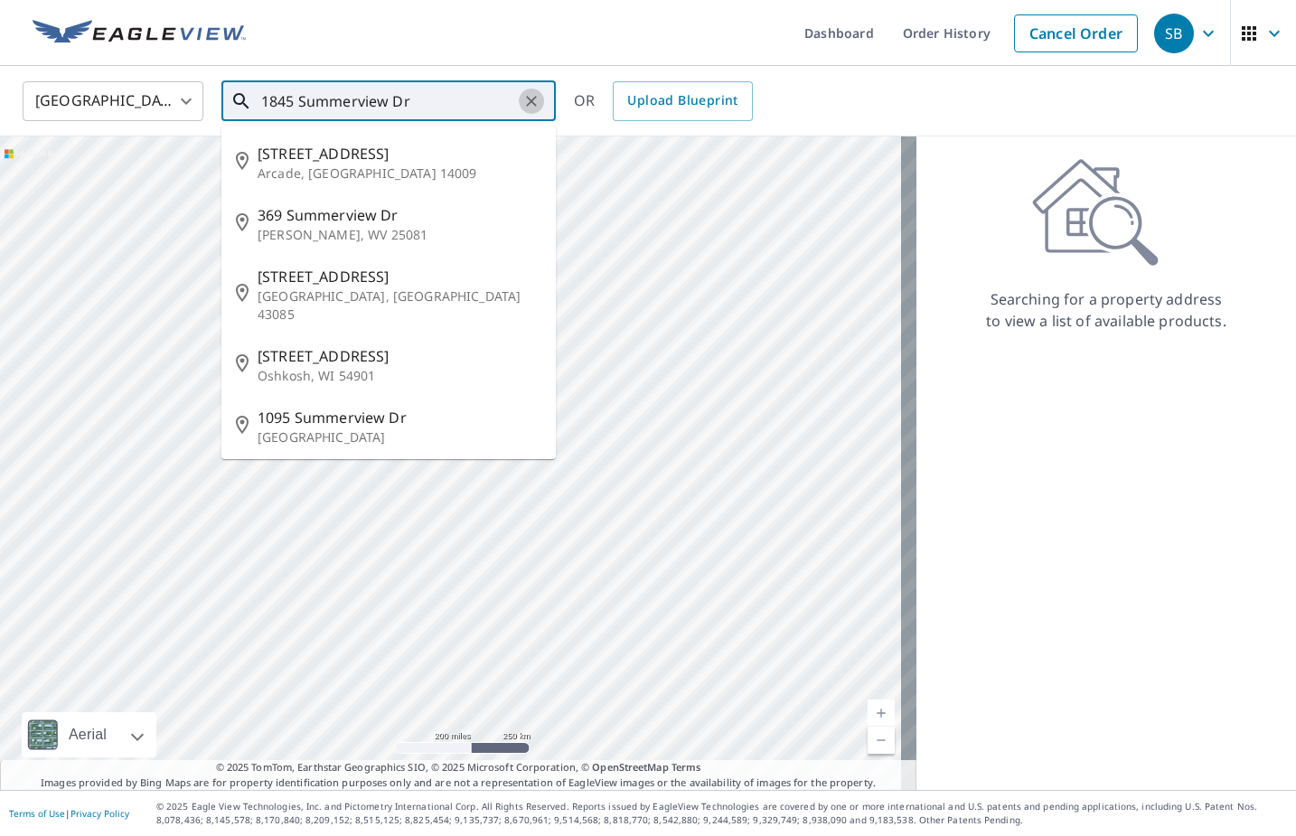
click at [540, 105] on icon "Clear" at bounding box center [531, 101] width 18 height 18
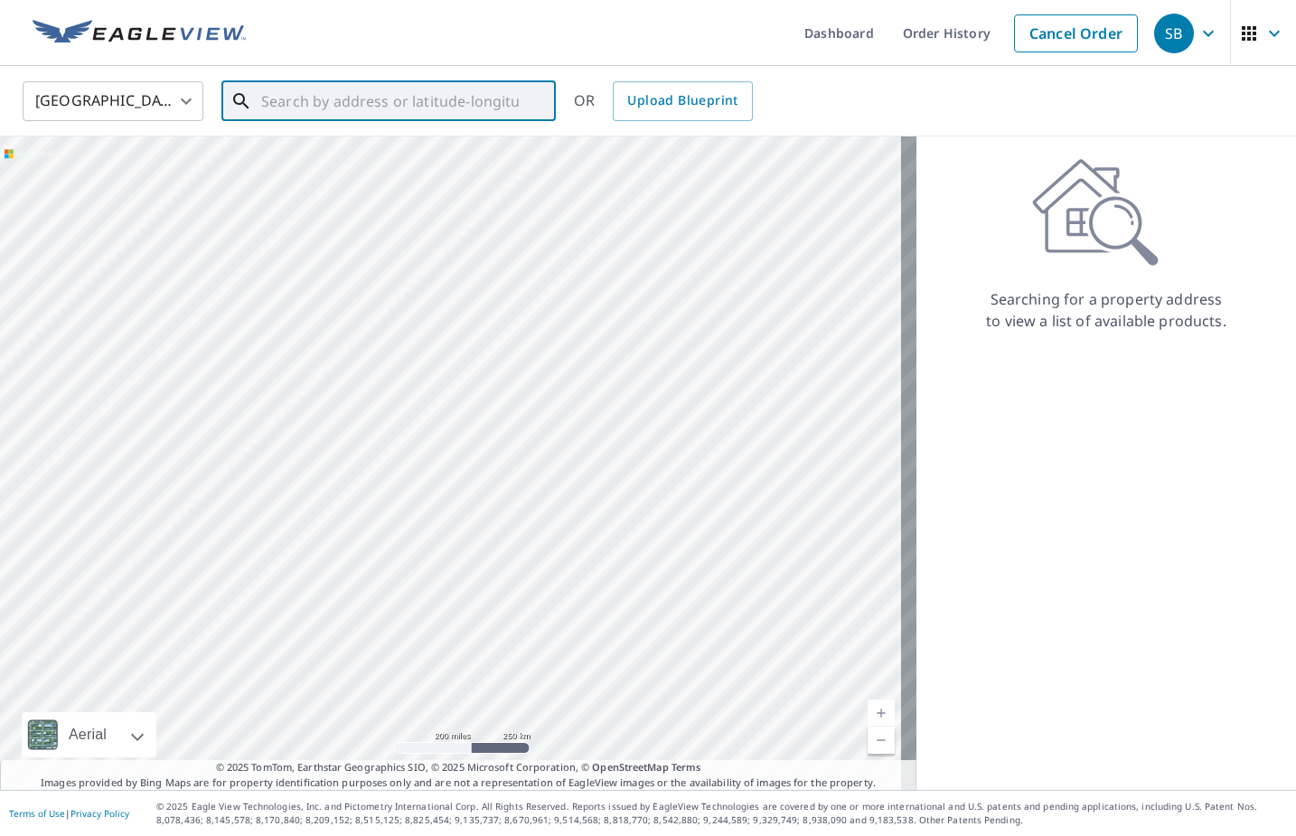
paste input "[STREET_ADDRESS][PERSON_NAME]"
click at [425, 147] on span "[STREET_ADDRESS]" at bounding box center [400, 154] width 284 height 22
type input "[STREET_ADDRESS][PERSON_NAME]"
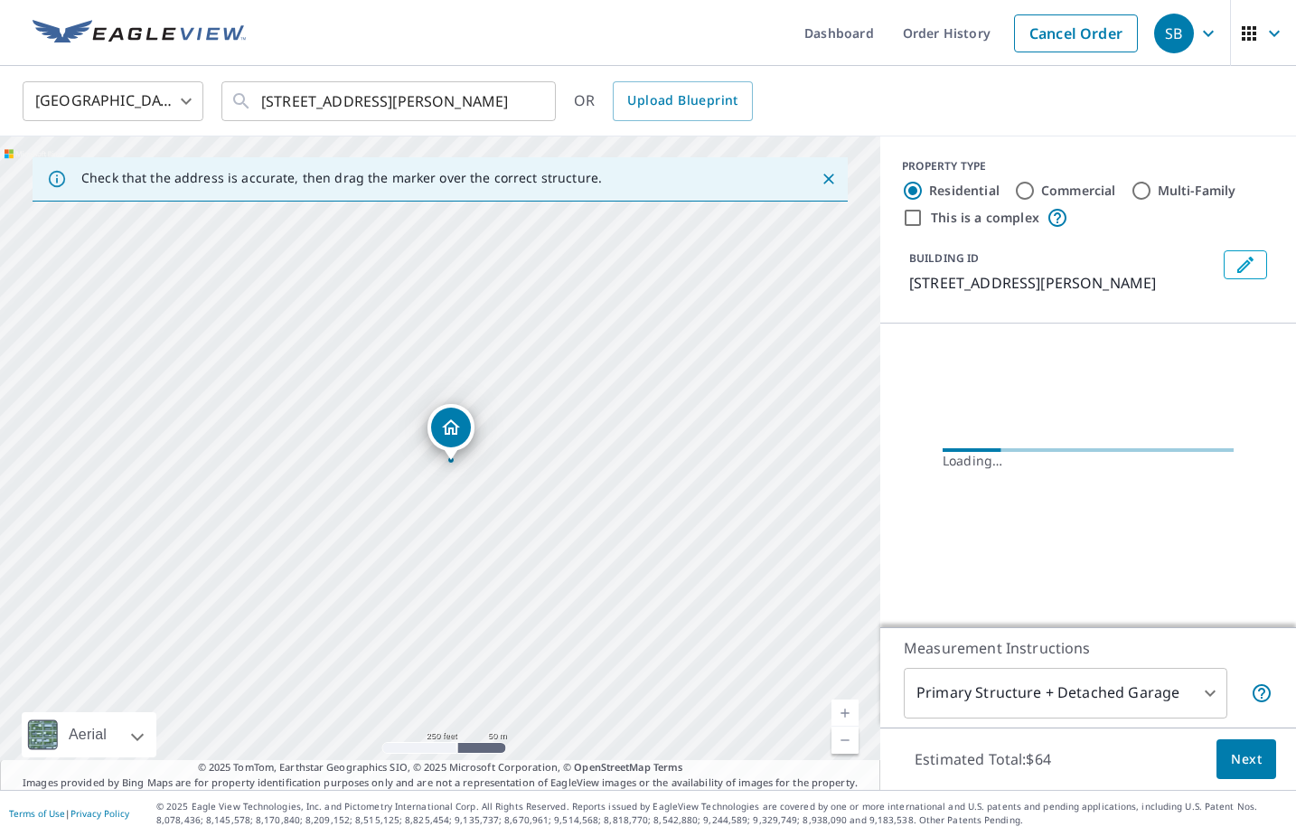
scroll to position [0, 0]
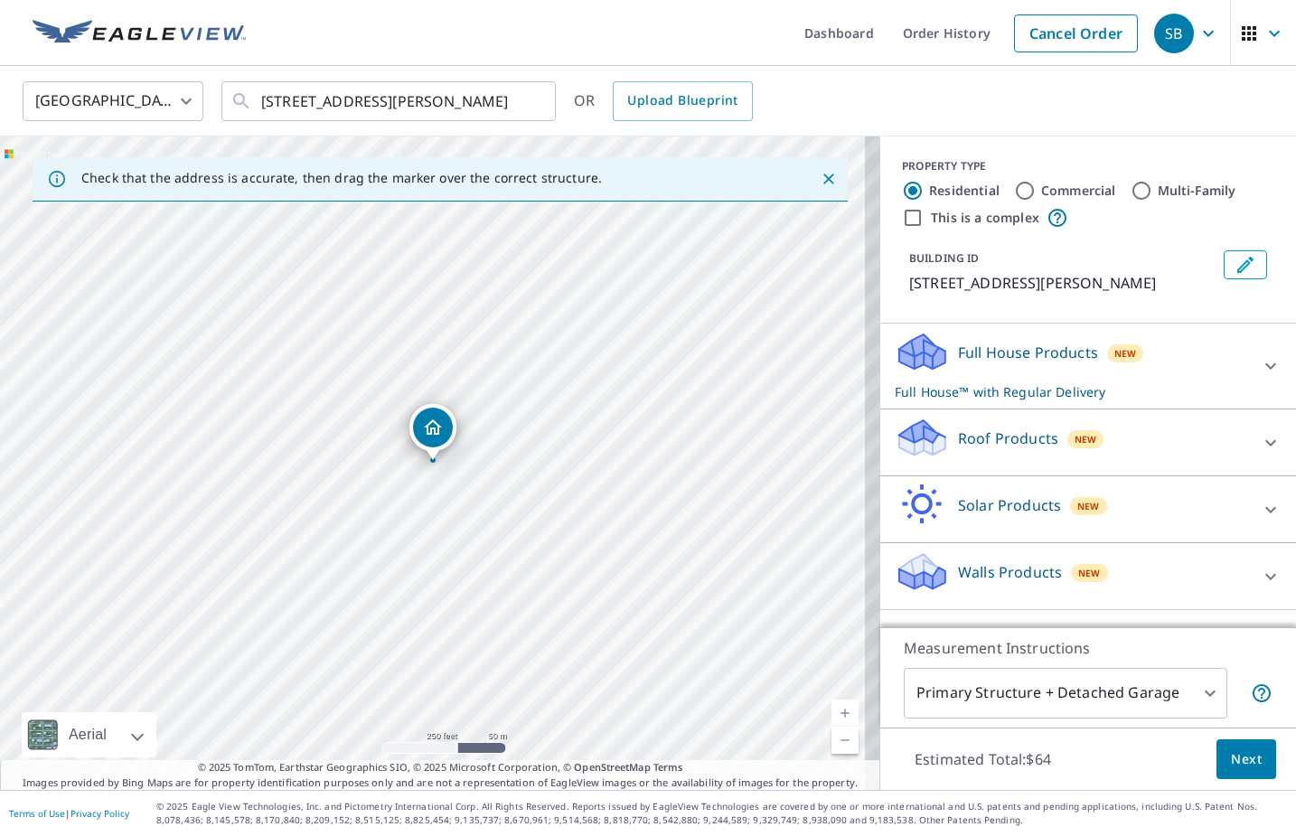
click at [1151, 468] on div "Roof Products New" at bounding box center [1072, 443] width 354 height 52
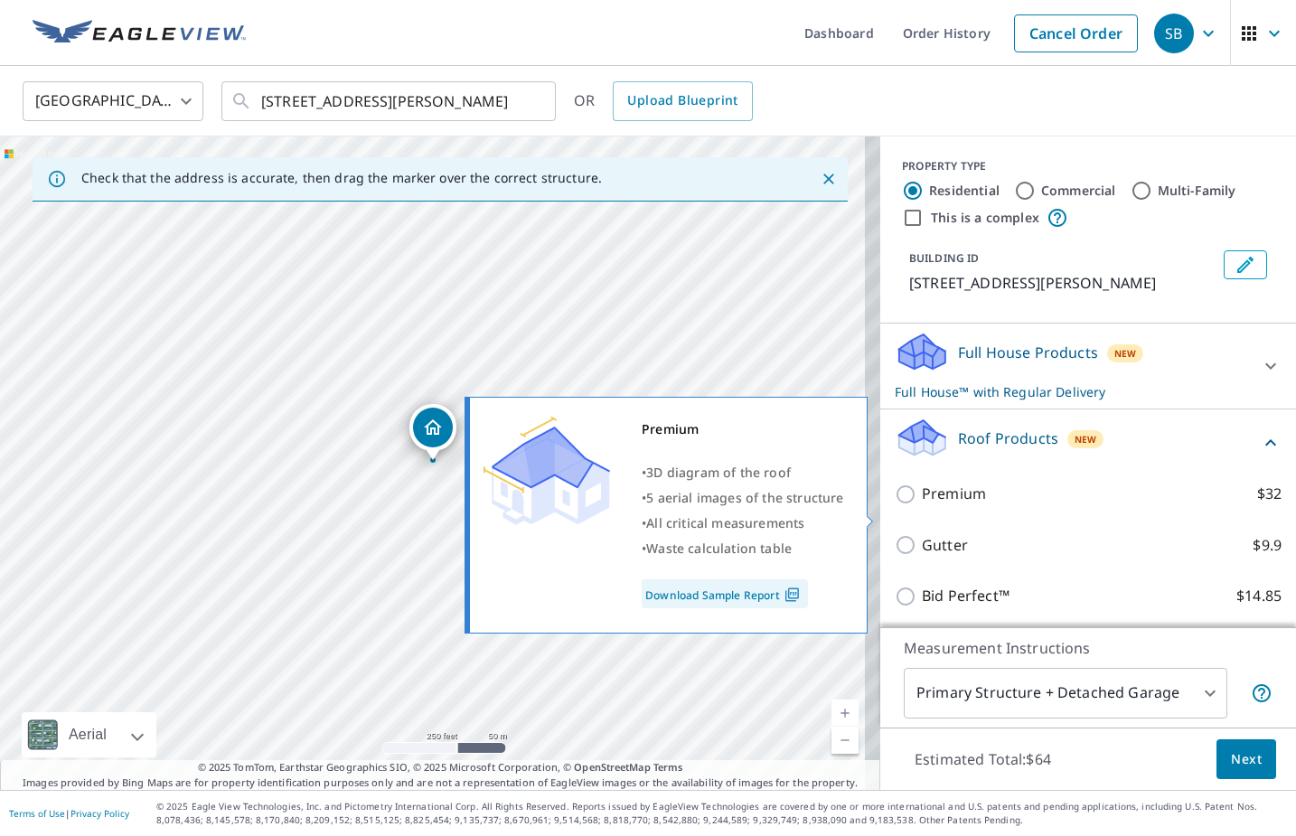
click at [944, 505] on p "Premium" at bounding box center [954, 494] width 64 height 23
click at [922, 505] on input "Premium $32" at bounding box center [908, 494] width 27 height 22
checkbox input "true"
checkbox input "false"
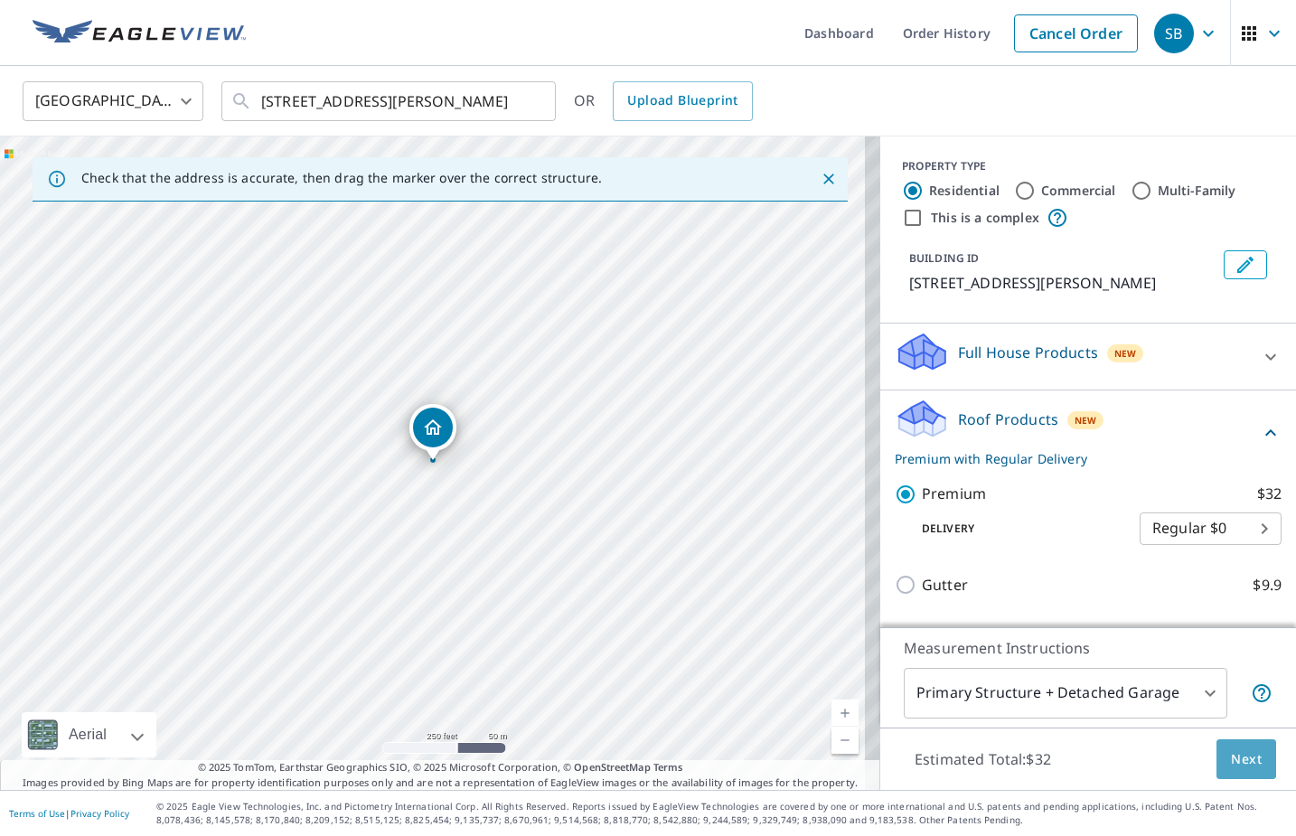
click at [1234, 757] on span "Next" at bounding box center [1246, 759] width 31 height 23
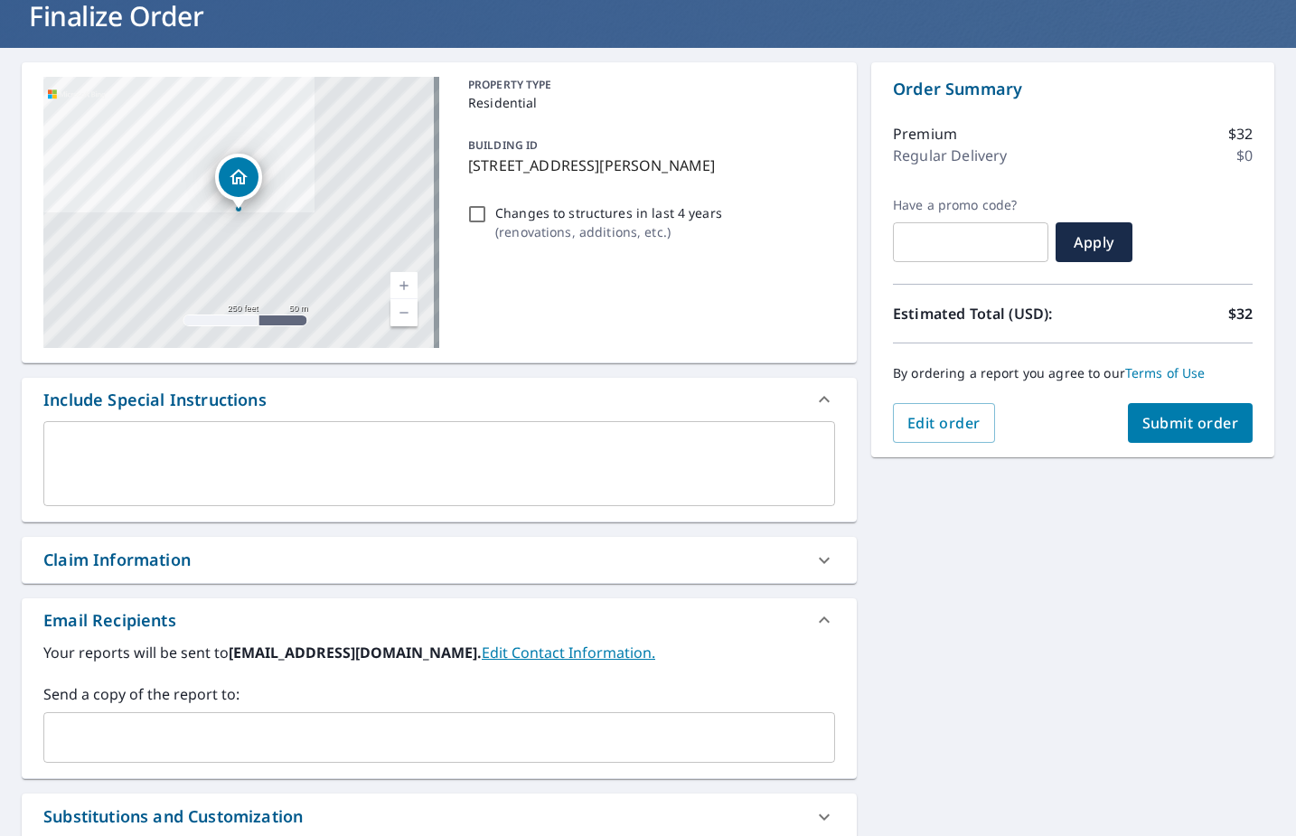
scroll to position [120, 0]
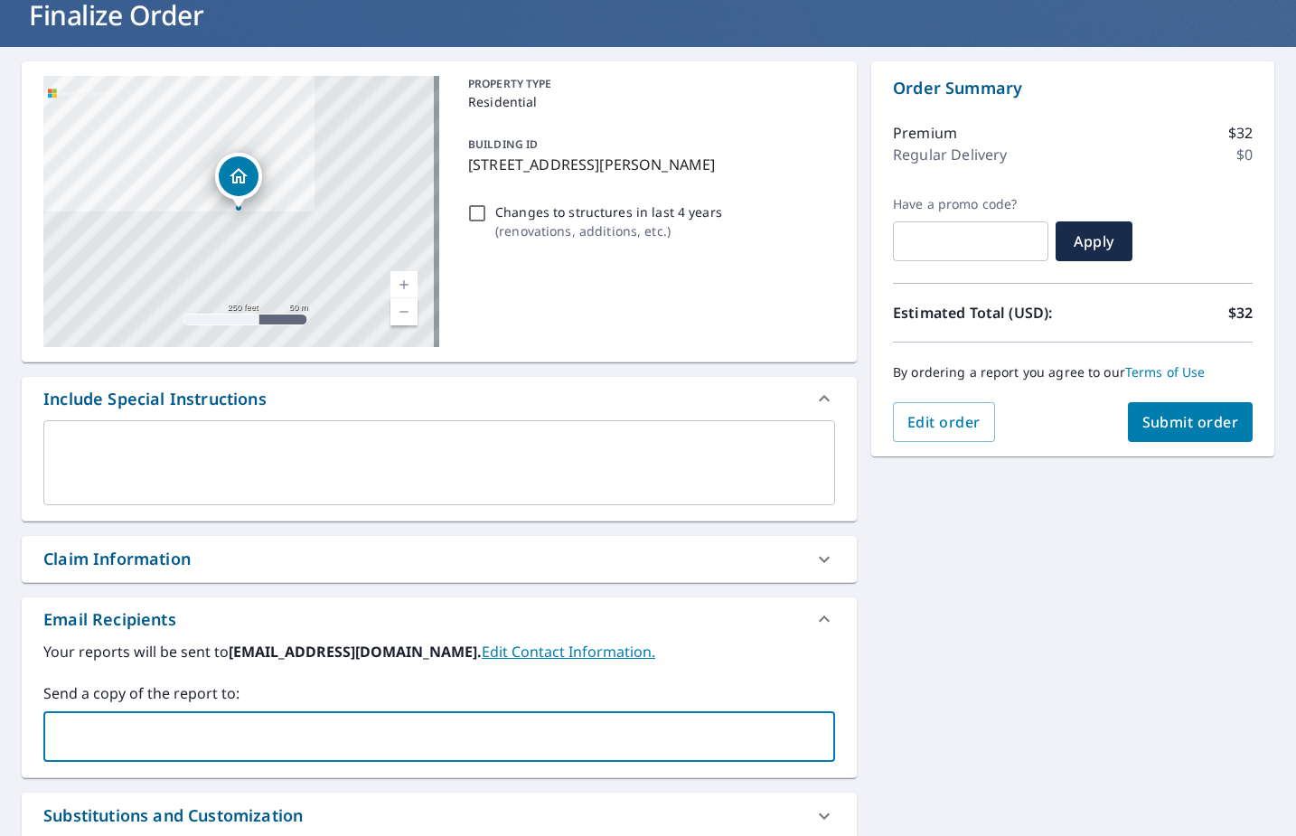
click at [371, 731] on input "text" at bounding box center [426, 736] width 748 height 34
paste input "[PERSON_NAME][EMAIL_ADDRESS][DOMAIN_NAME]"
type input "[PERSON_NAME][EMAIL_ADDRESS][DOMAIN_NAME]"
checkbox input "true"
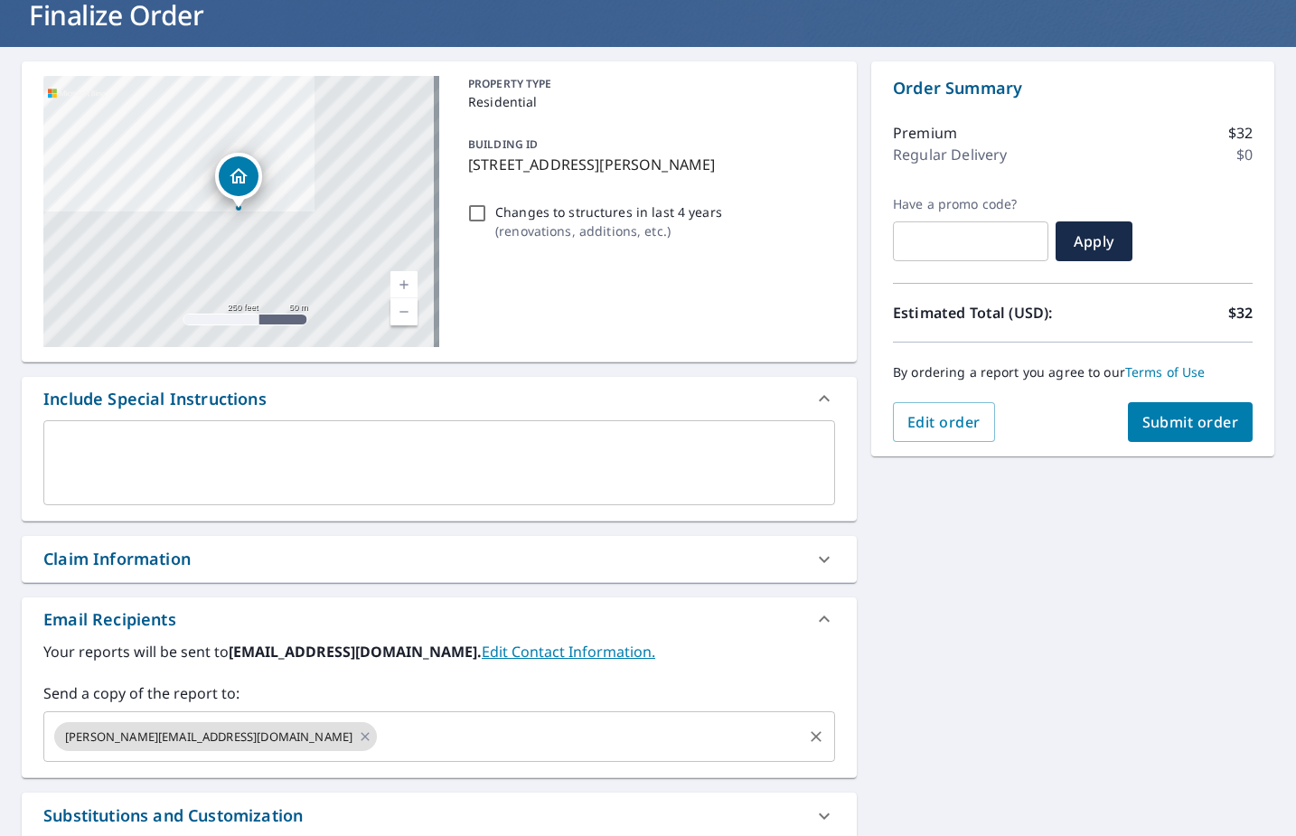
click at [415, 735] on input "text" at bounding box center [590, 736] width 420 height 34
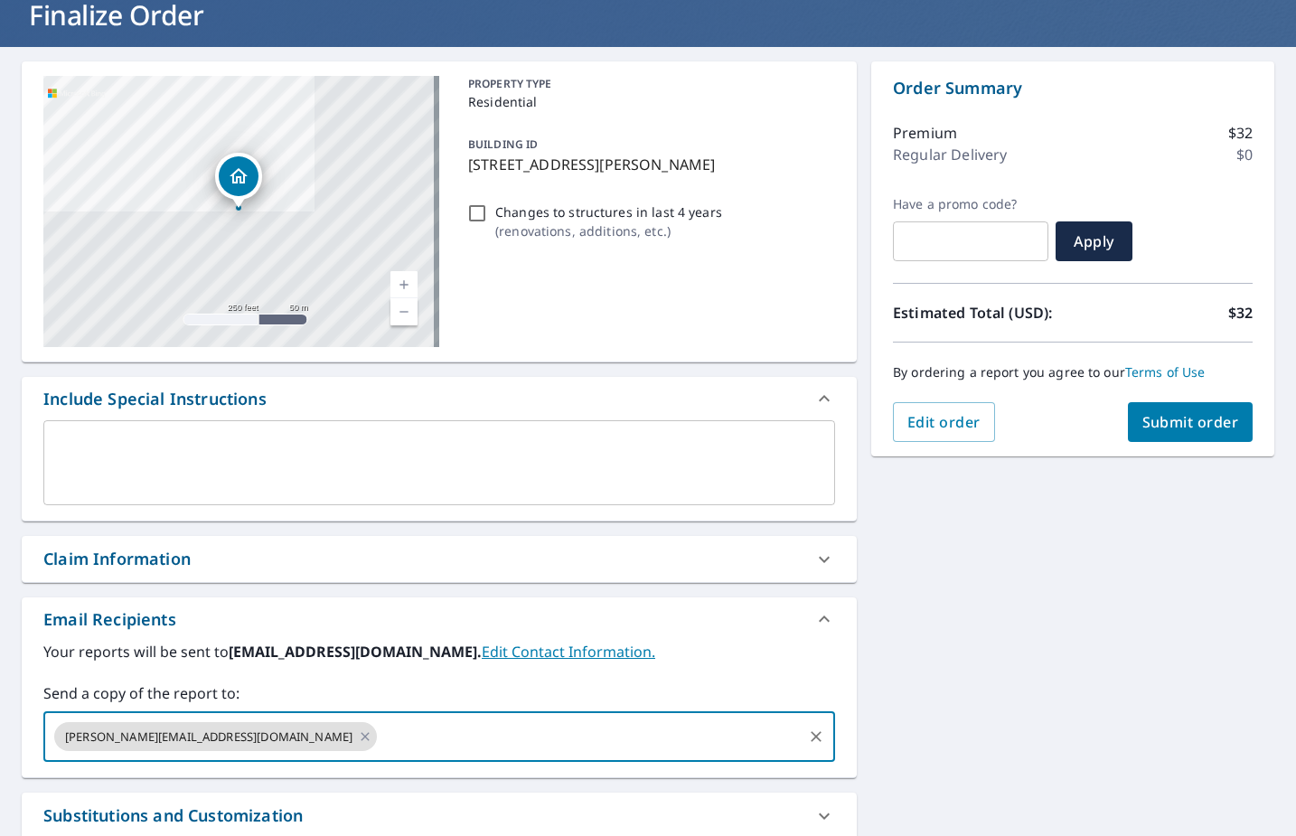
paste input "[PERSON_NAME][EMAIL_ADDRESS][PERSON_NAME][DOMAIN_NAME]"
type input "[PERSON_NAME][EMAIL_ADDRESS][PERSON_NAME][DOMAIN_NAME]"
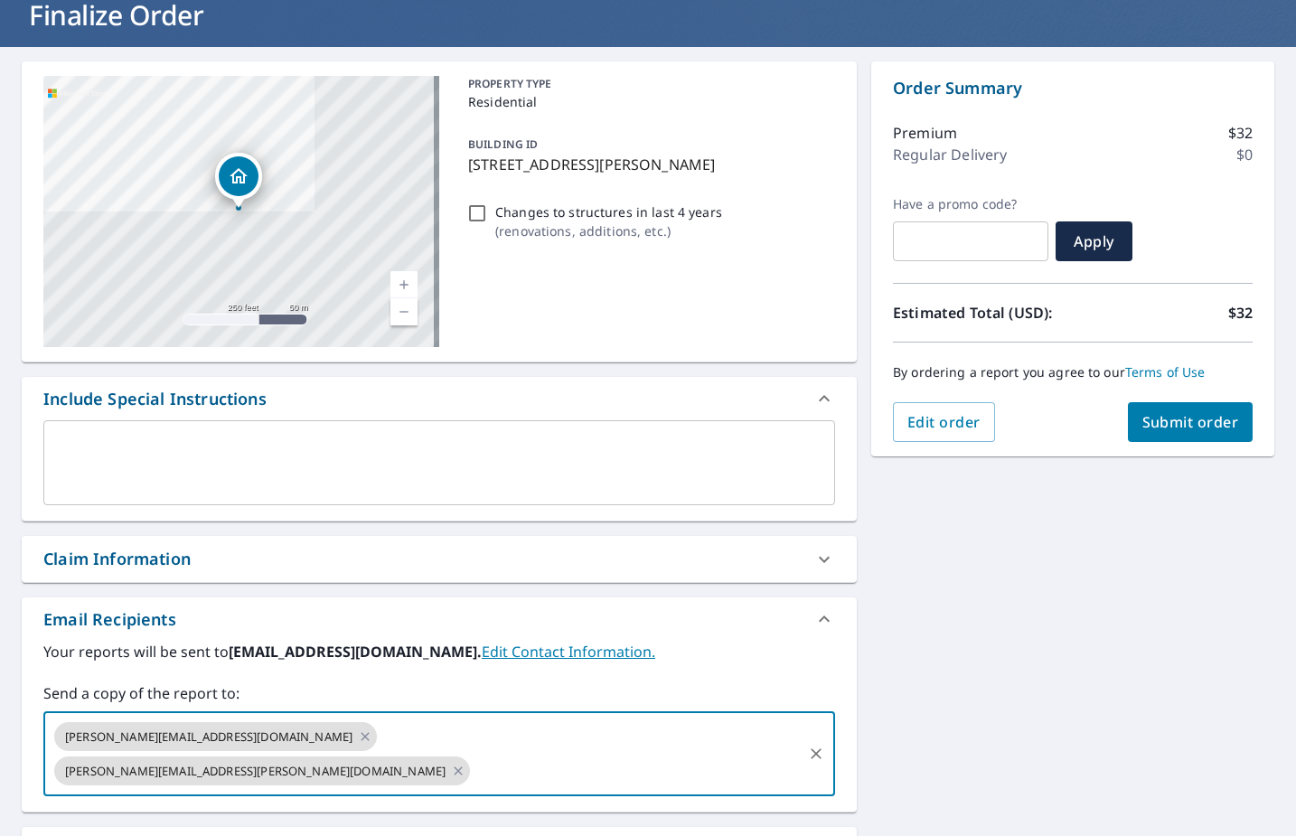
click at [1187, 423] on span "Submit order" at bounding box center [1190, 422] width 97 height 20
checkbox input "true"
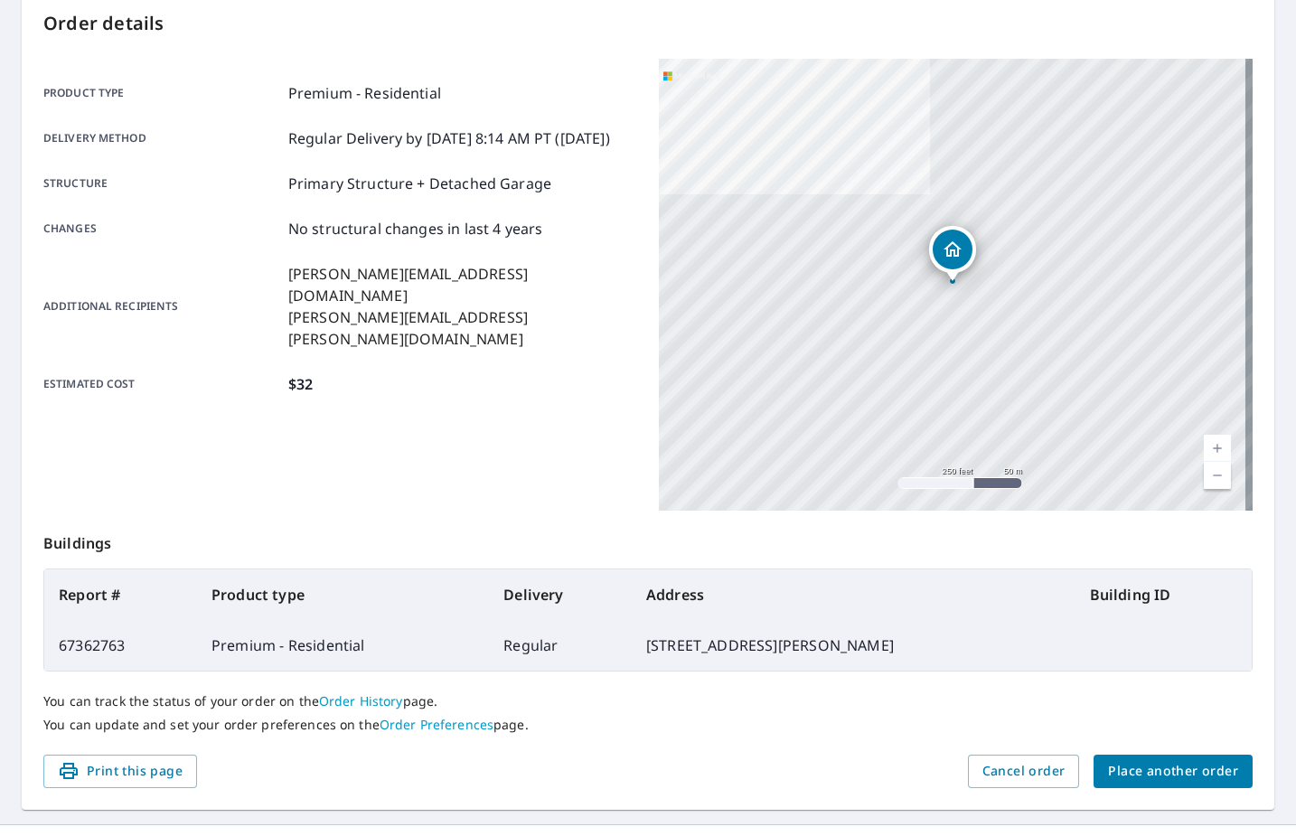
scroll to position [211, 0]
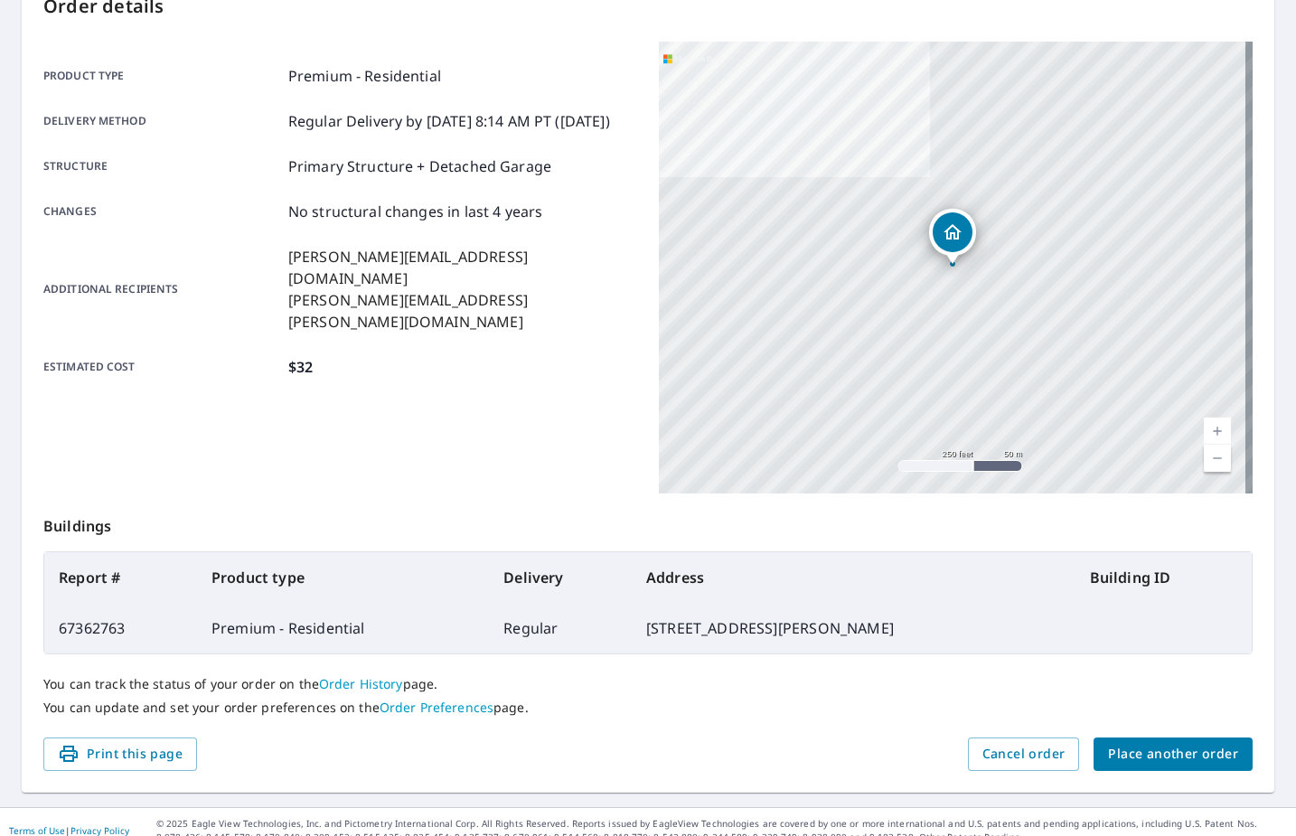
click at [1220, 765] on button "Place another order" at bounding box center [1172, 753] width 159 height 33
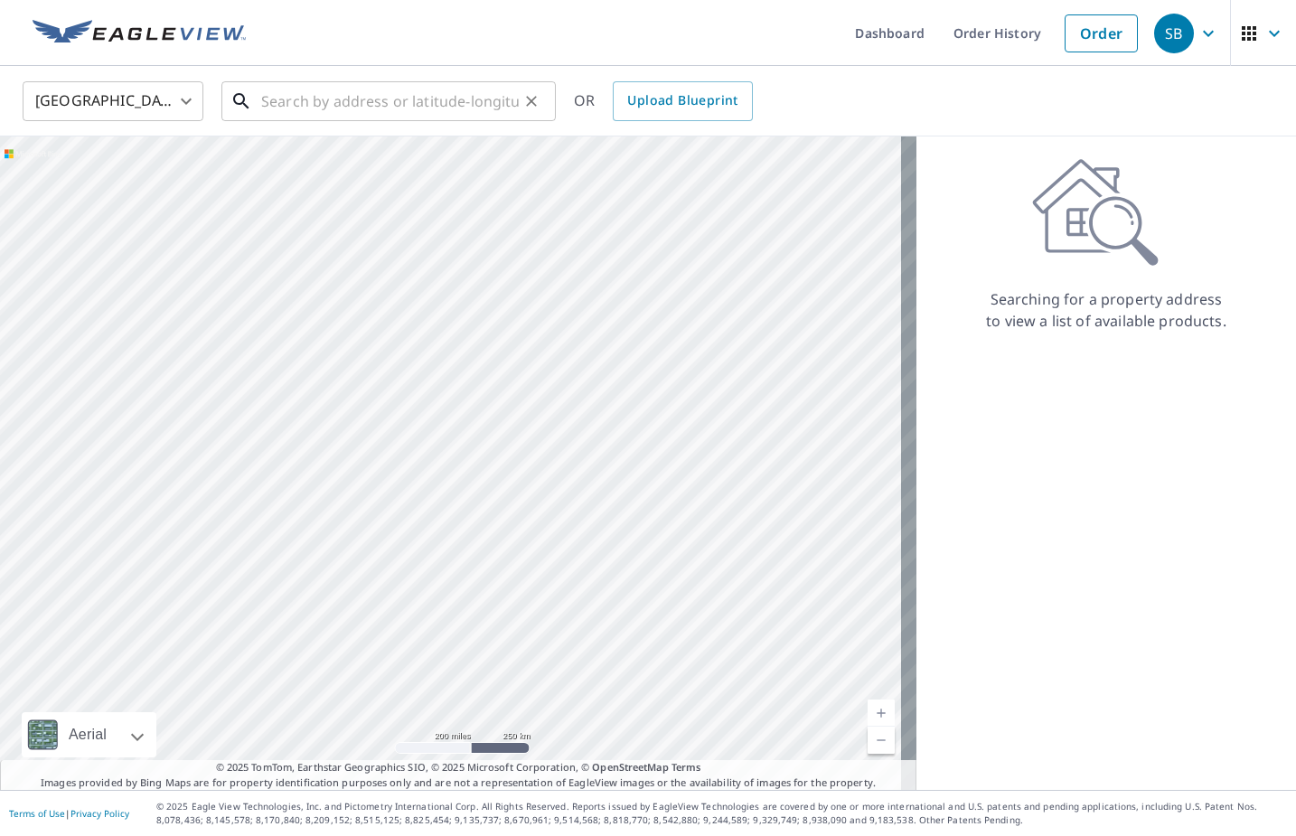
click at [326, 89] on input "text" at bounding box center [390, 101] width 258 height 51
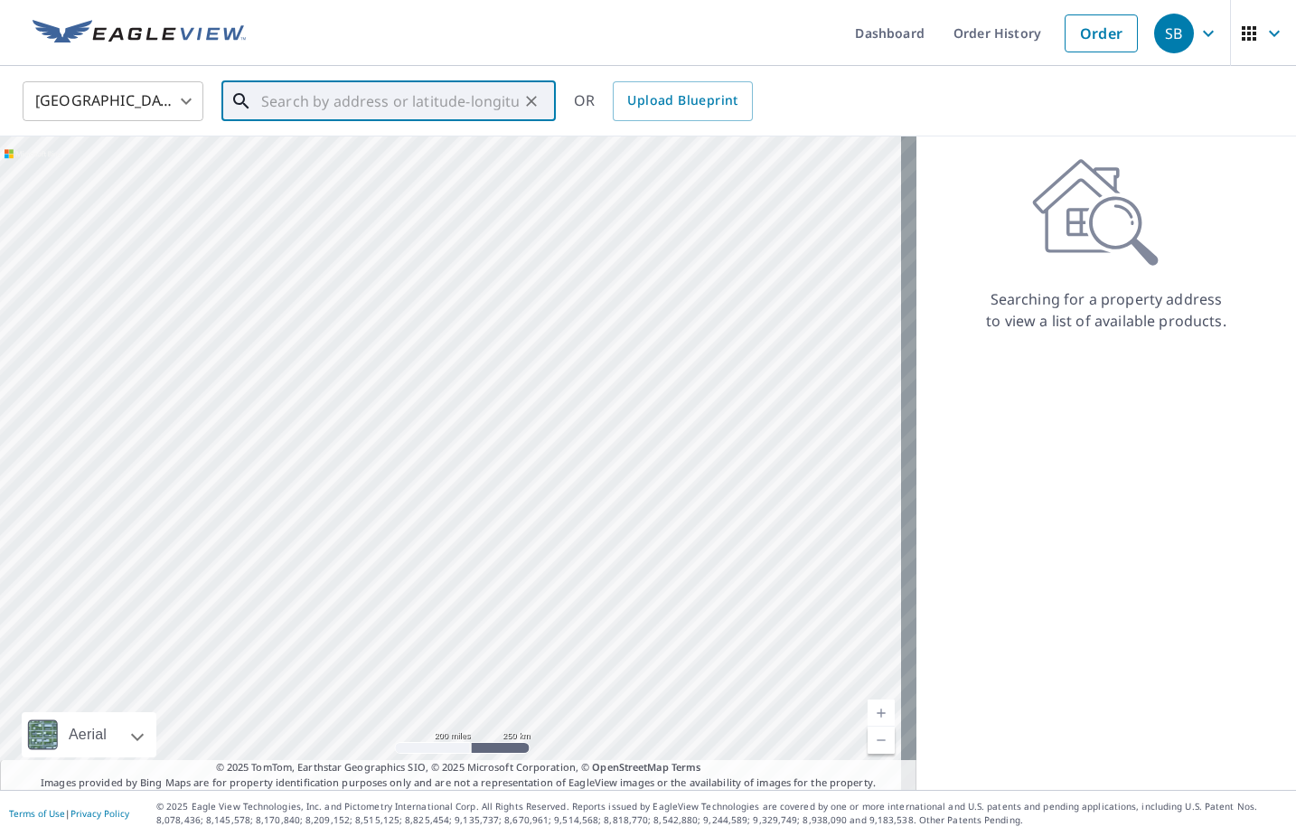
paste input "[STREET_ADDRESS][PERSON_NAME]"
click at [369, 179] on p "[GEOGRAPHIC_DATA]" at bounding box center [400, 173] width 284 height 18
type input "[STREET_ADDRESS][PERSON_NAME]"
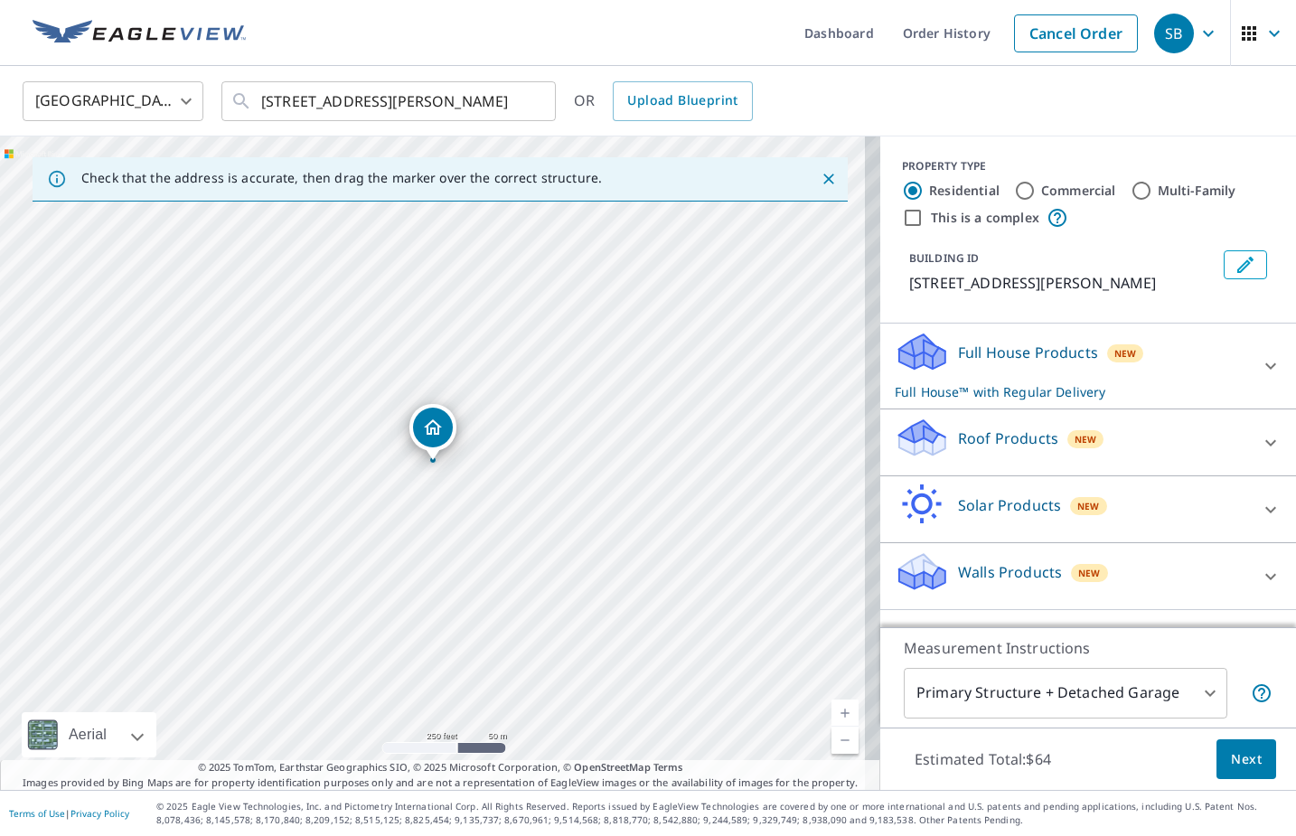
drag, startPoint x: 1070, startPoint y: 455, endPoint x: 1040, endPoint y: 447, distance: 30.9
click at [1065, 453] on div "Roof Products New" at bounding box center [1072, 443] width 354 height 52
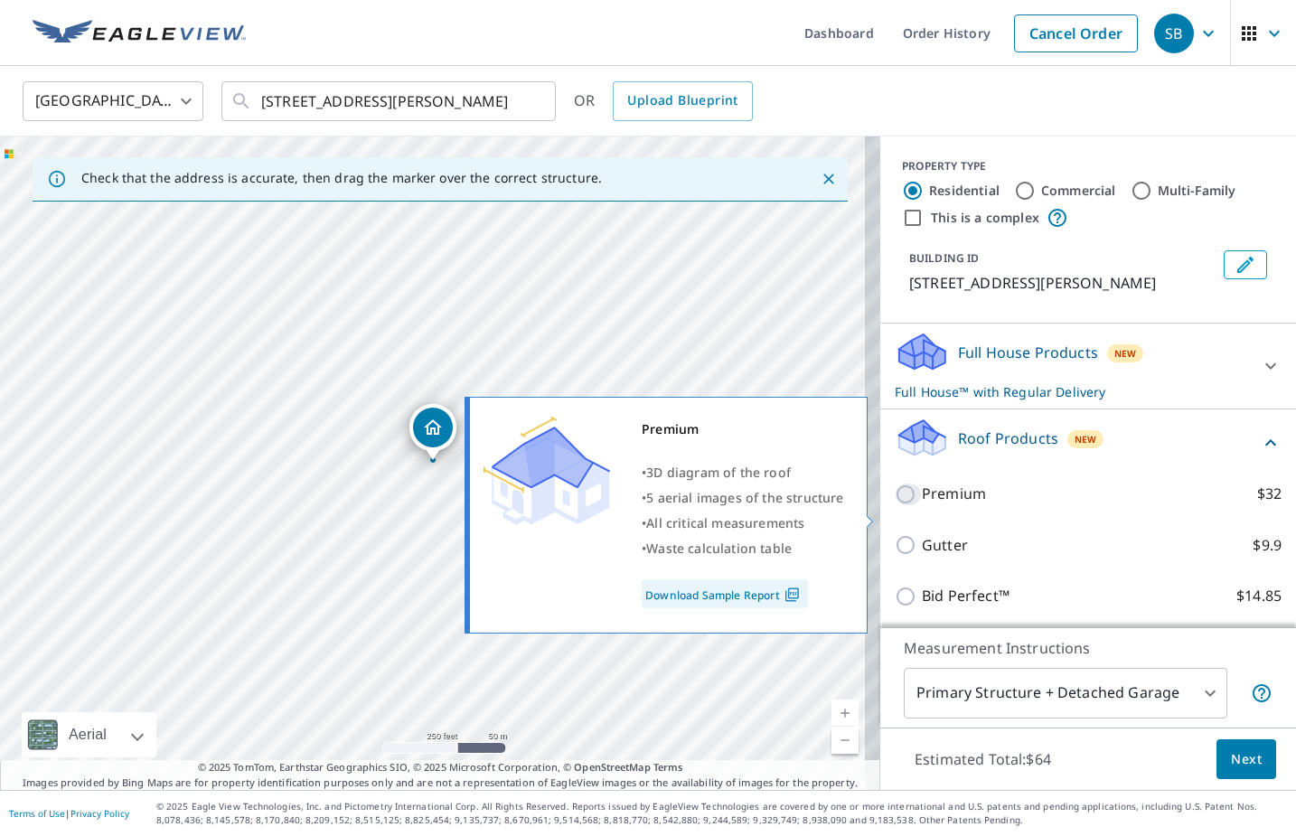
click at [900, 505] on input "Premium $32" at bounding box center [908, 494] width 27 height 22
checkbox input "true"
checkbox input "false"
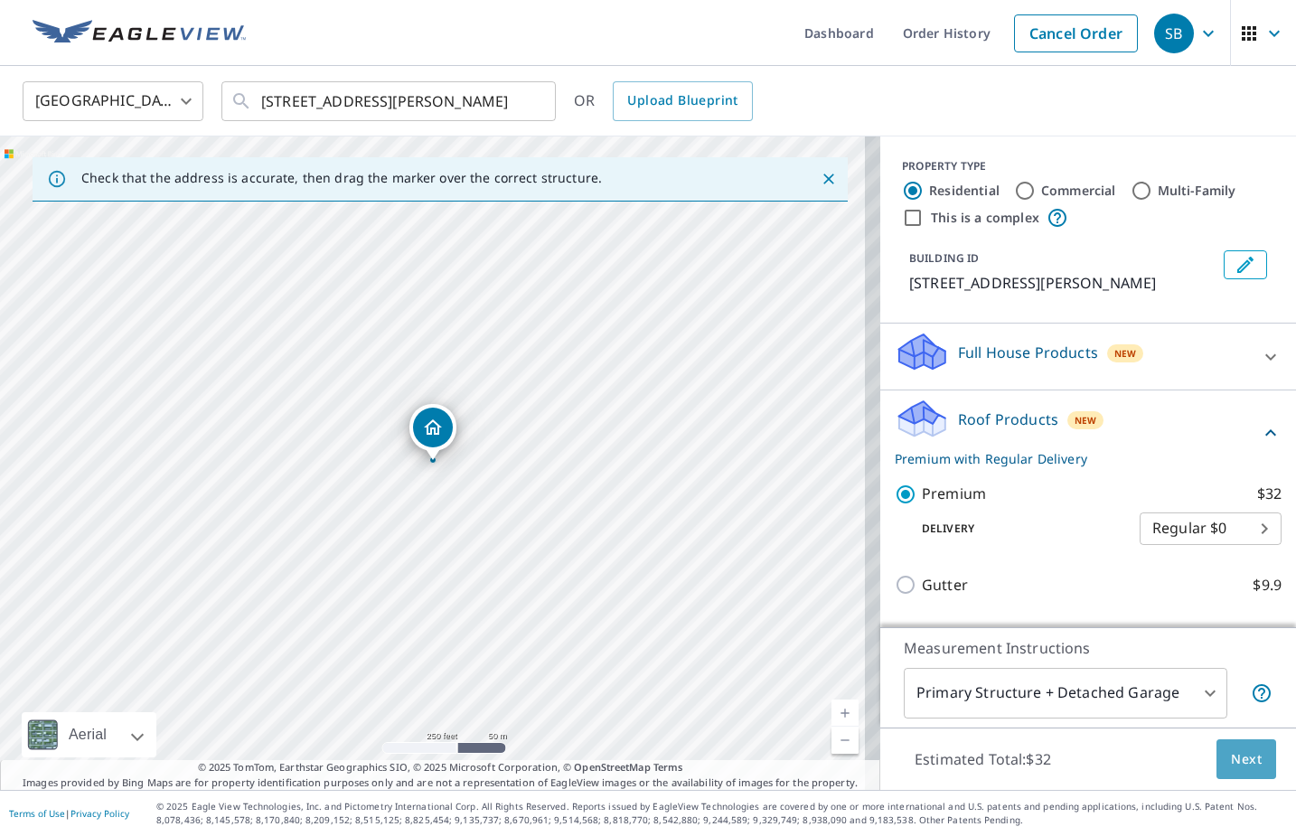
click at [1230, 774] on button "Next" at bounding box center [1246, 759] width 60 height 41
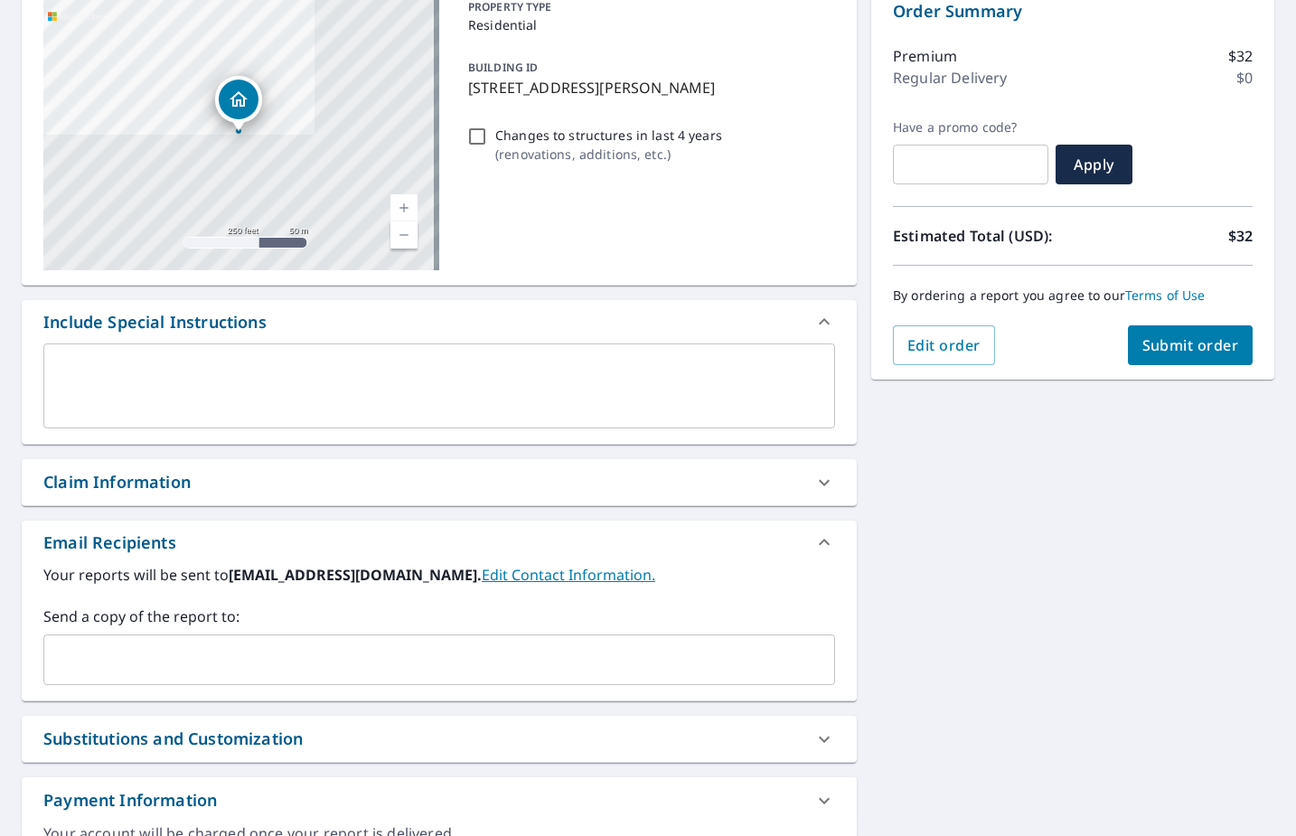
scroll to position [211, 0]
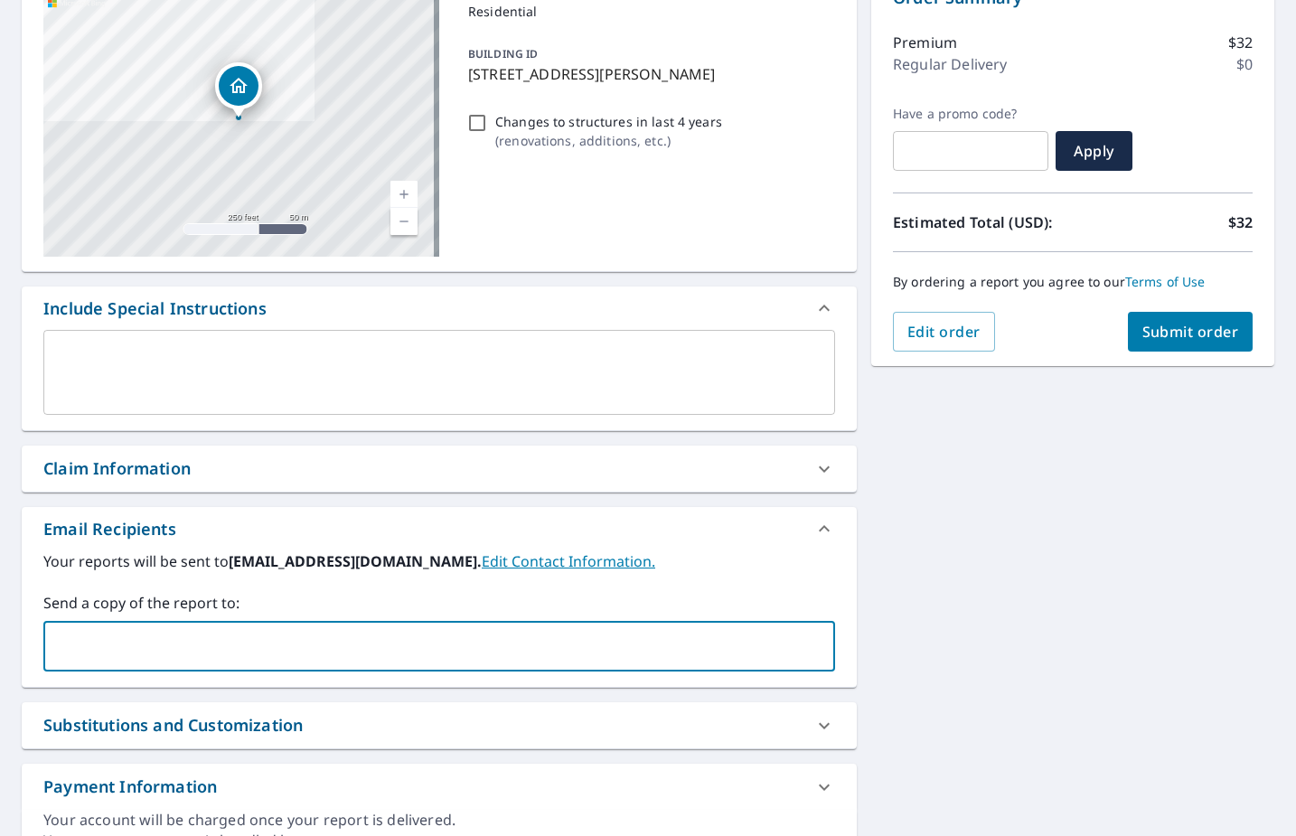
click at [364, 643] on input "text" at bounding box center [426, 646] width 748 height 34
paste input "[PERSON_NAME][EMAIL_ADDRESS][DOMAIN_NAME]"
type input "[PERSON_NAME][EMAIL_ADDRESS][DOMAIN_NAME]"
checkbox input "true"
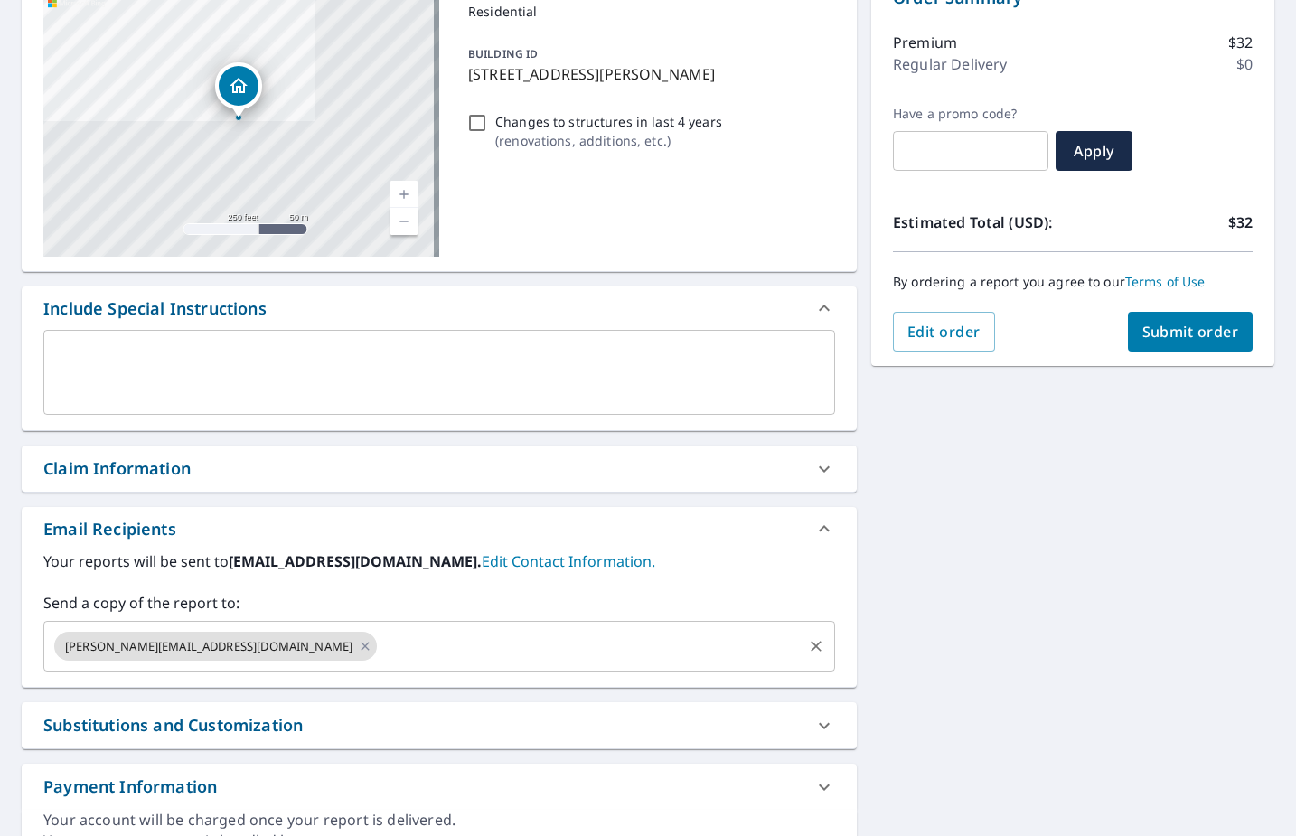
click at [418, 647] on input "text" at bounding box center [590, 646] width 420 height 34
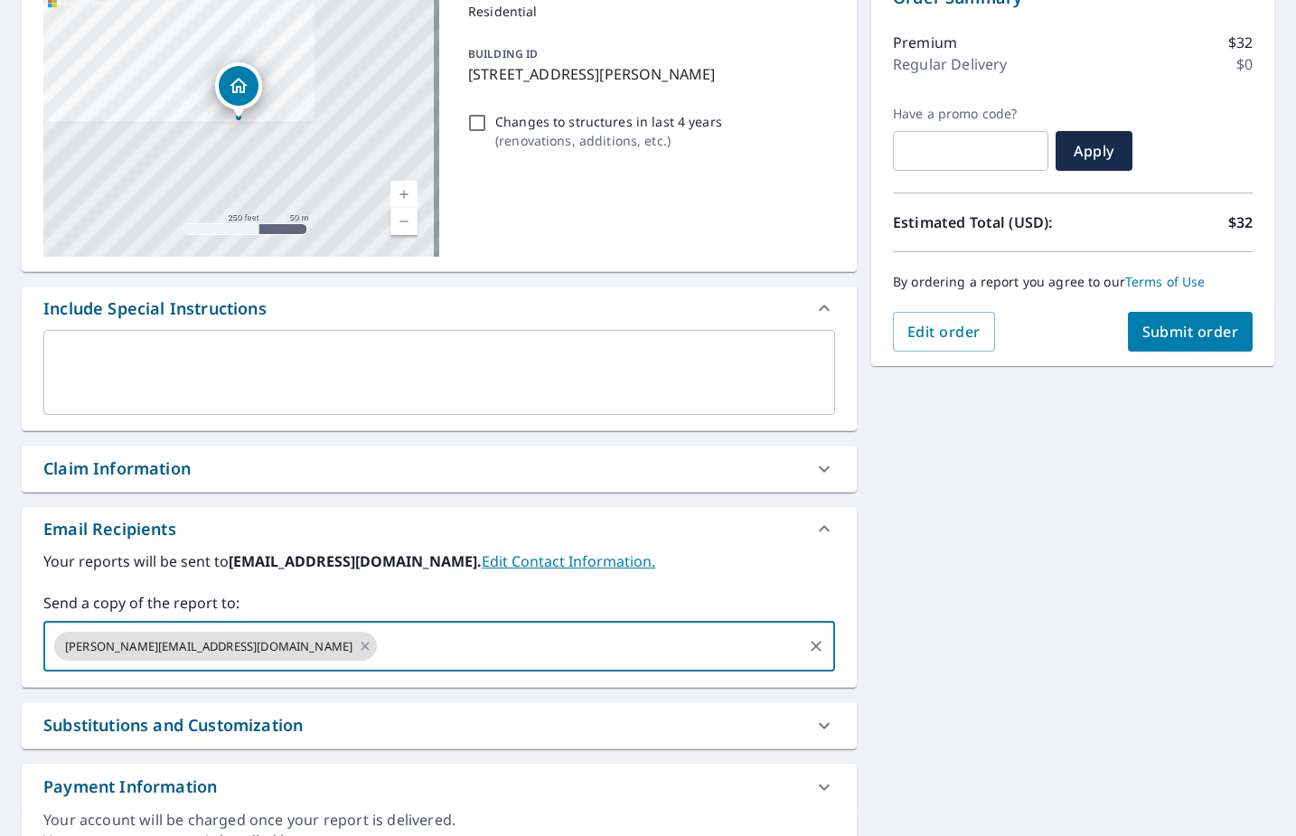
paste input "[PERSON_NAME][EMAIL_ADDRESS][PERSON_NAME][DOMAIN_NAME]"
type input "[PERSON_NAME][EMAIL_ADDRESS][PERSON_NAME][DOMAIN_NAME]"
click at [1118, 558] on div "[STREET_ADDRESS][PERSON_NAME] Aerial Road A standard road map Aerial A detailed…" at bounding box center [648, 419] width 1296 height 925
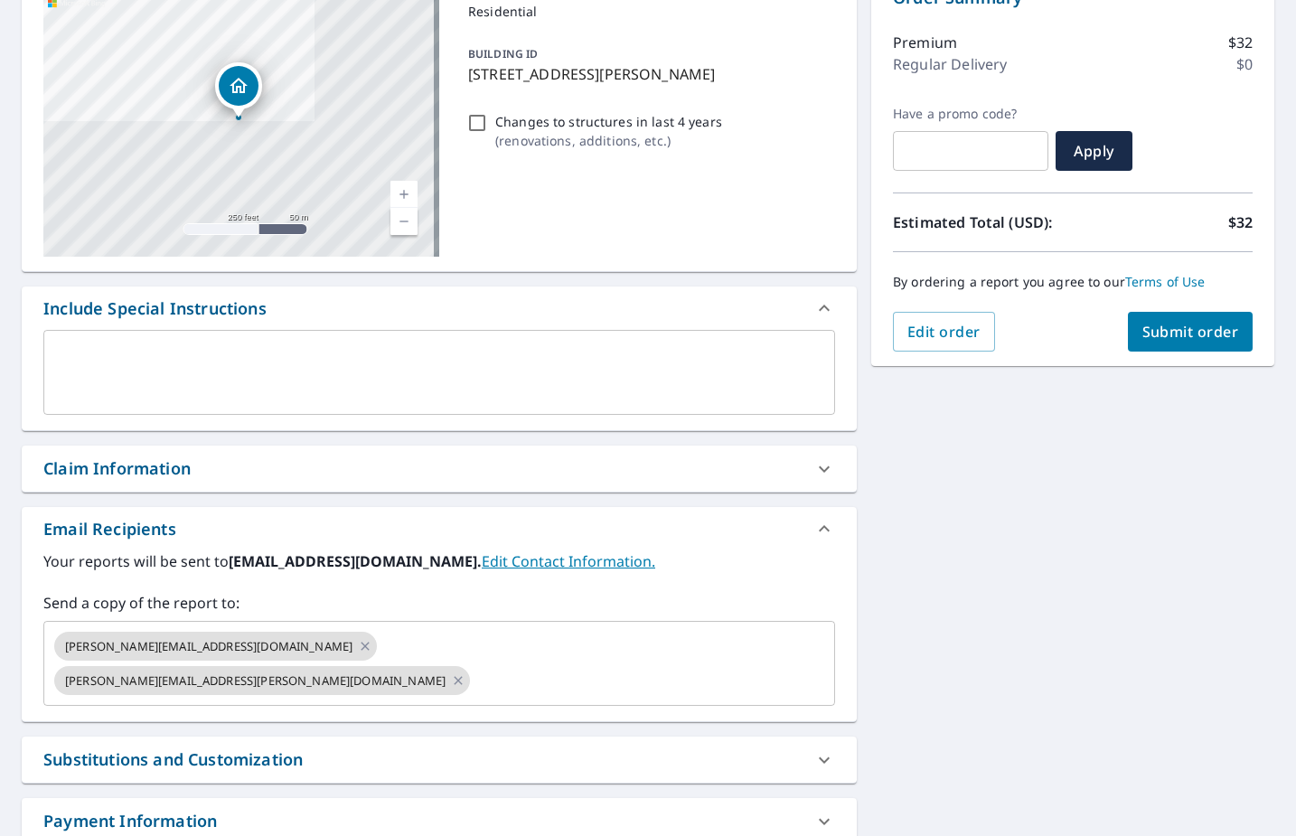
click at [1195, 325] on span "Submit order" at bounding box center [1190, 332] width 97 height 20
checkbox input "true"
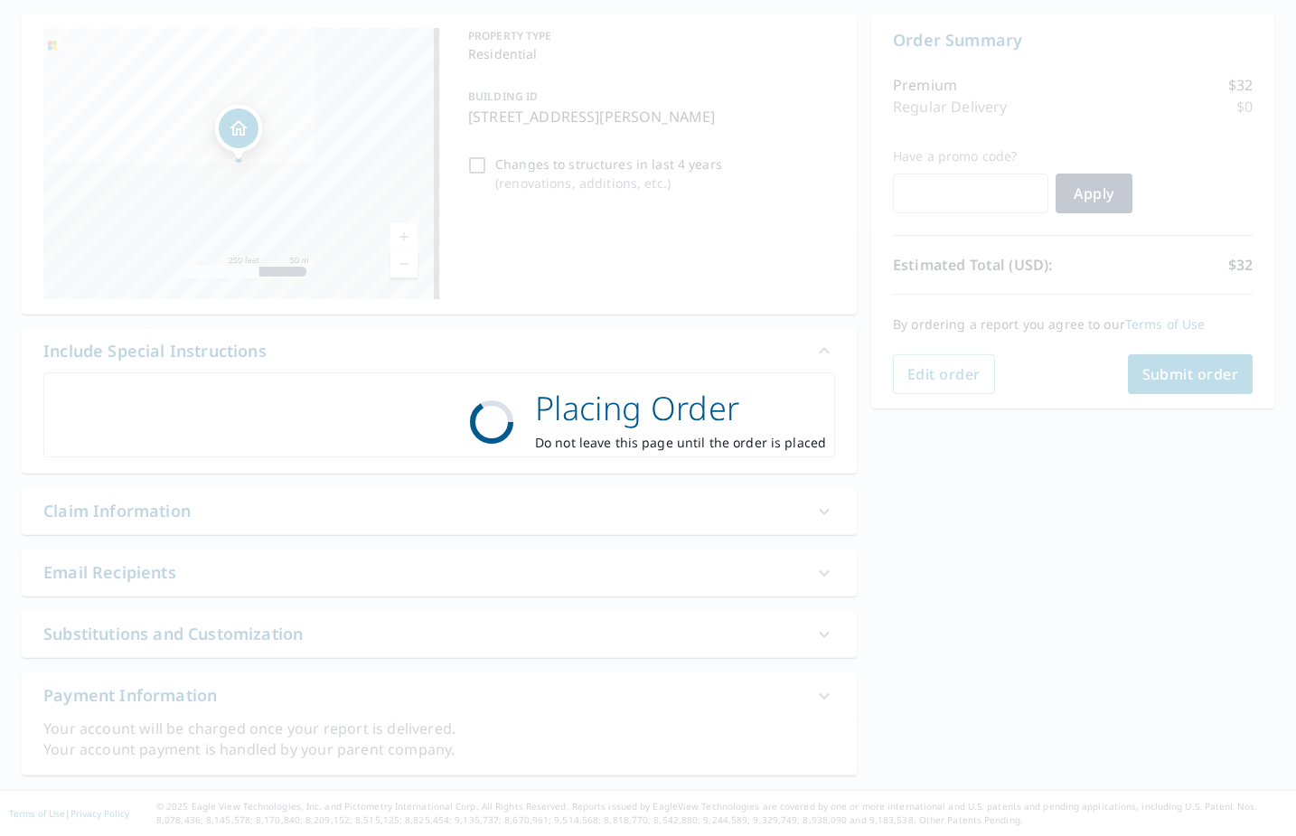
scroll to position [168, 0]
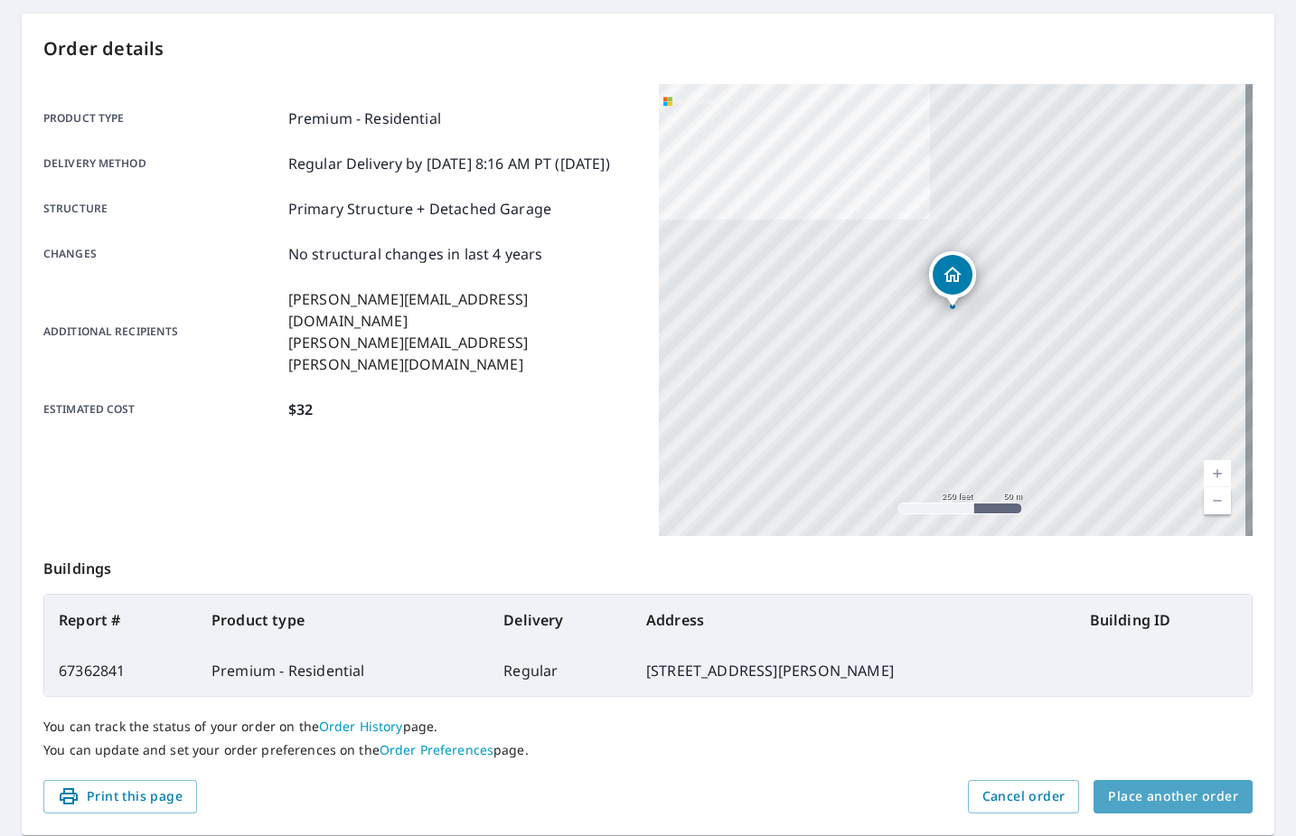
click at [1178, 797] on span "Place another order" at bounding box center [1173, 796] width 130 height 23
